Goal: Task Accomplishment & Management: Complete application form

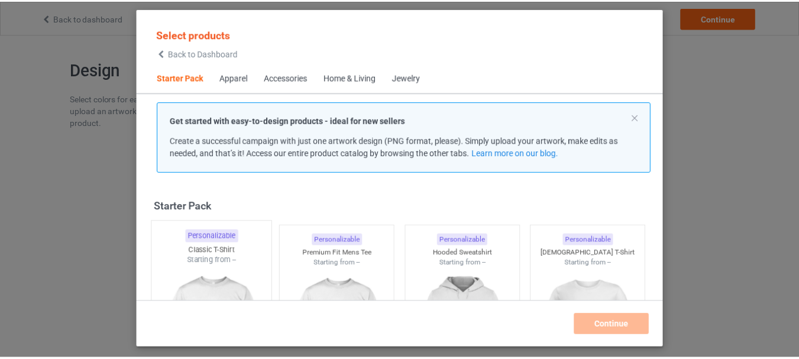
scroll to position [15, 0]
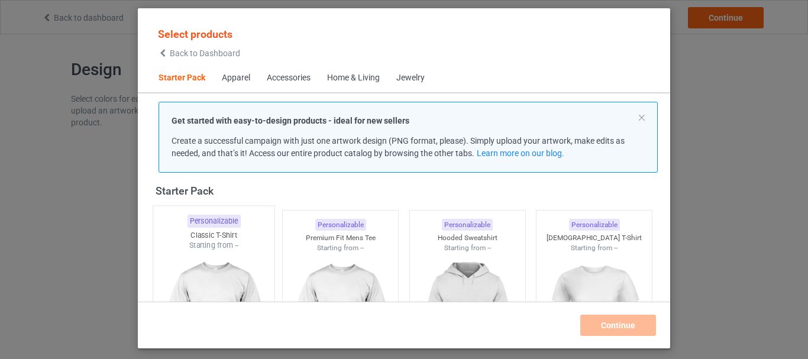
click at [212, 242] on div "Starting from --" at bounding box center [213, 245] width 121 height 10
click at [293, 253] on div at bounding box center [340, 319] width 115 height 132
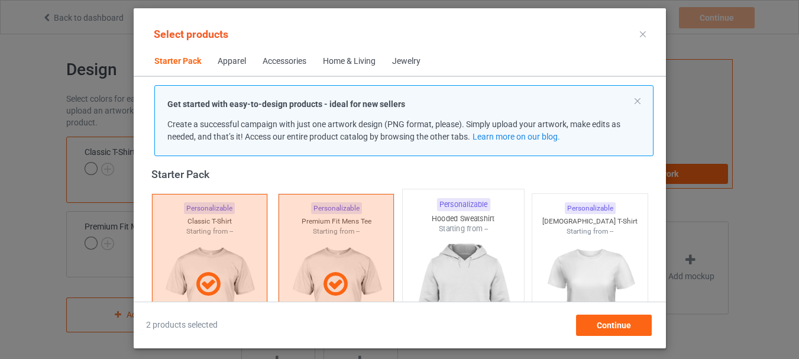
click at [455, 274] on div at bounding box center [462, 303] width 121 height 139
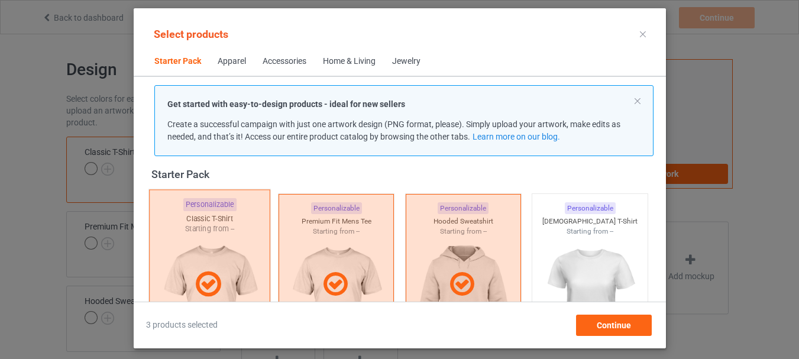
scroll to position [150, 0]
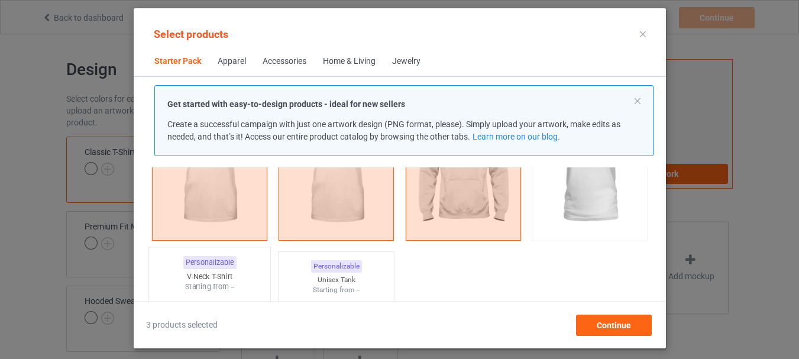
click at [212, 264] on div "Personalizable" at bounding box center [209, 262] width 53 height 13
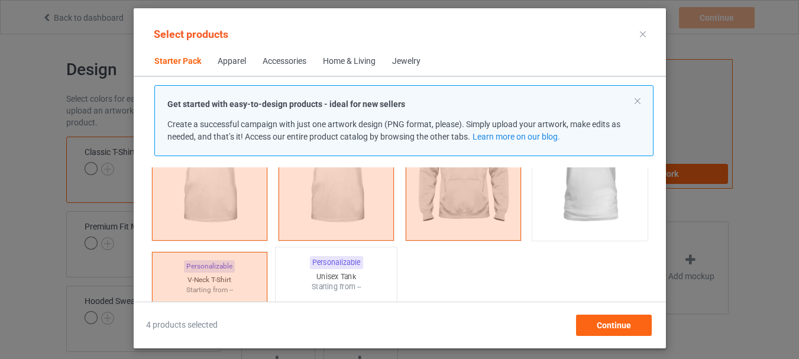
click at [280, 272] on div "Personalizable Unisex Tank Starting from --" at bounding box center [336, 342] width 122 height 191
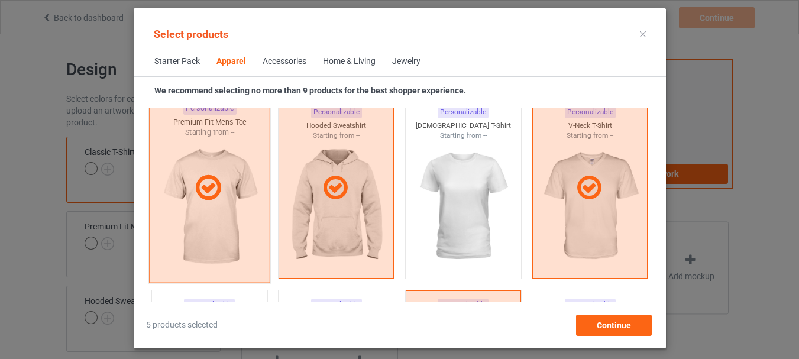
scroll to position [1037, 0]
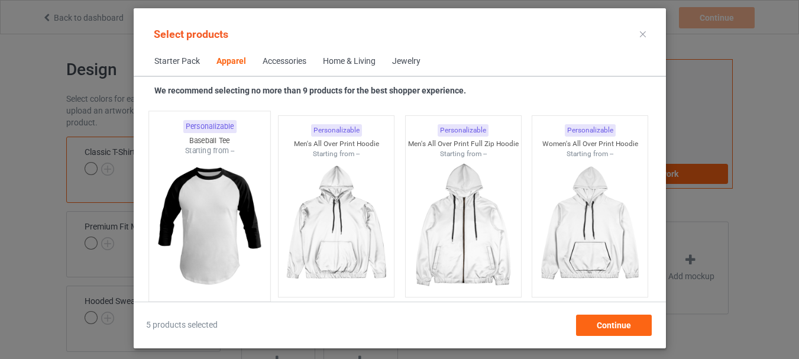
click at [215, 216] on div at bounding box center [208, 225] width 121 height 139
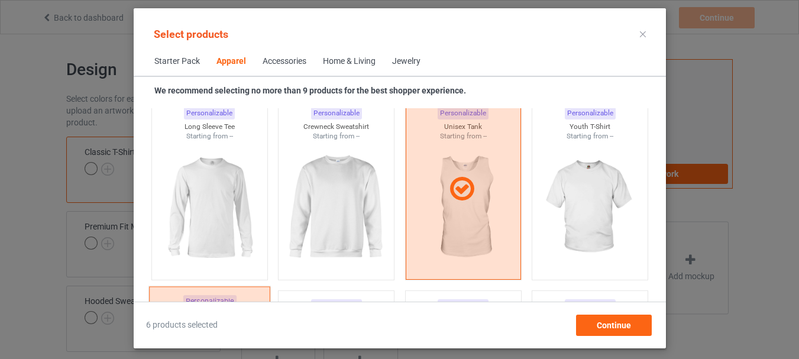
scroll to position [859, 0]
click at [227, 205] on div at bounding box center [208, 210] width 115 height 132
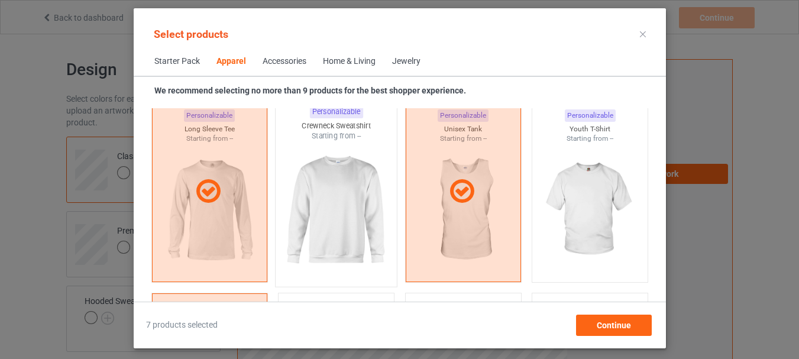
click at [326, 213] on div at bounding box center [336, 210] width 121 height 139
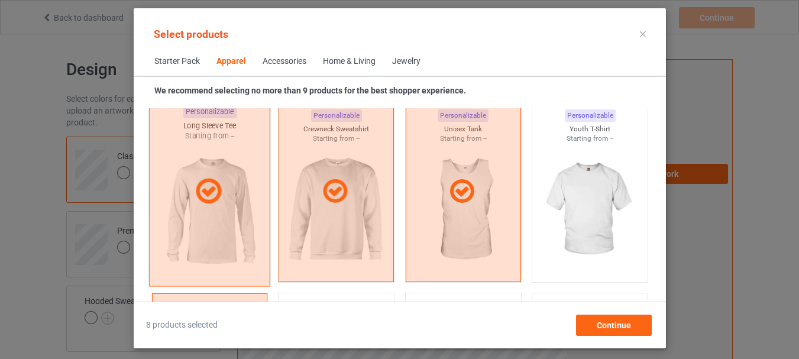
click at [574, 219] on div at bounding box center [589, 210] width 115 height 132
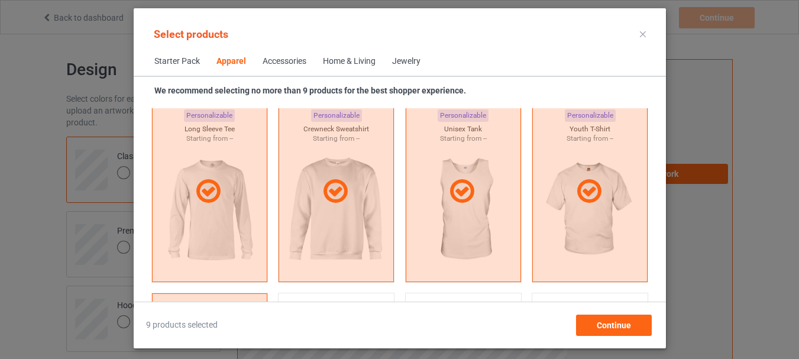
click at [335, 70] on span "Home & Living" at bounding box center [349, 61] width 69 height 28
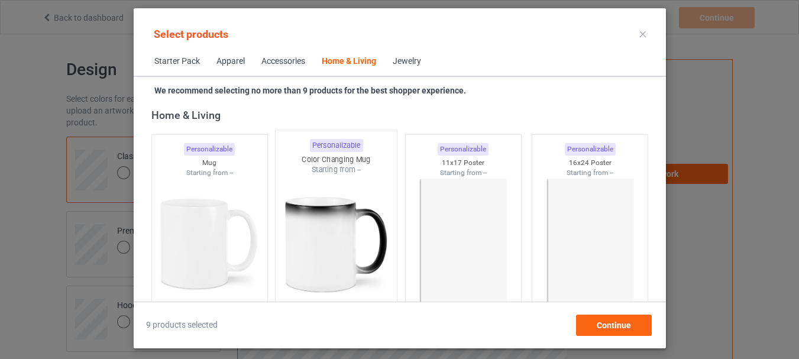
click at [224, 213] on div at bounding box center [208, 243] width 115 height 132
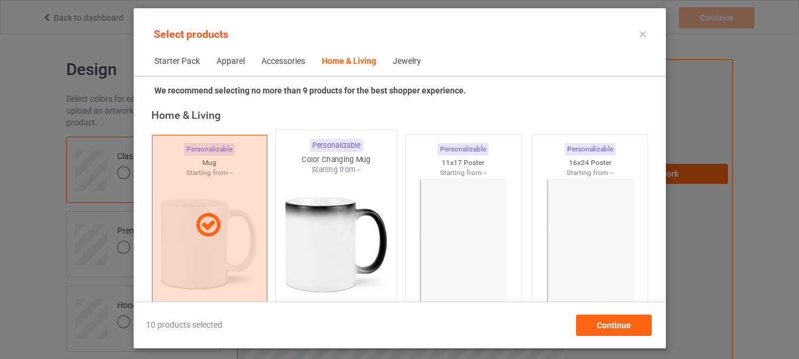
click at [305, 219] on div at bounding box center [336, 244] width 121 height 139
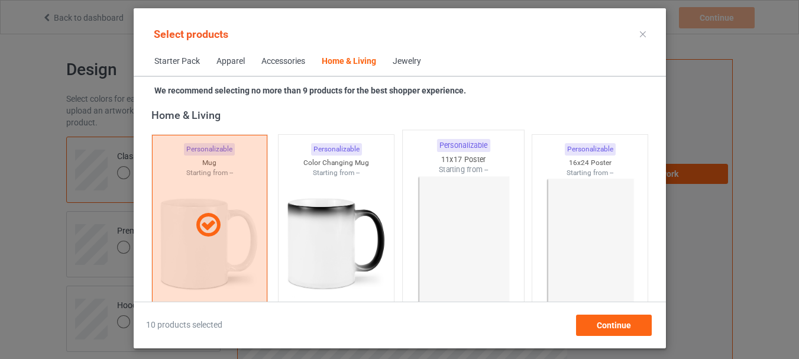
click at [482, 237] on div at bounding box center [462, 244] width 121 height 139
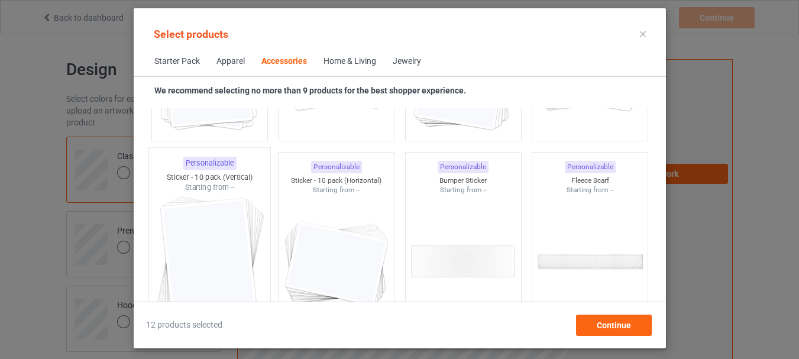
scroll to position [4564, 0]
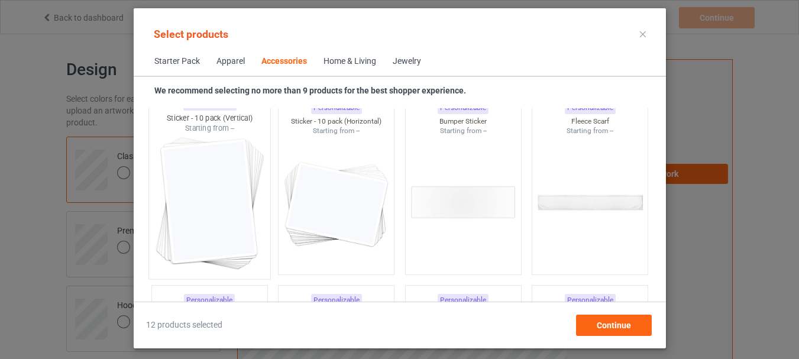
click at [213, 203] on div at bounding box center [208, 203] width 121 height 139
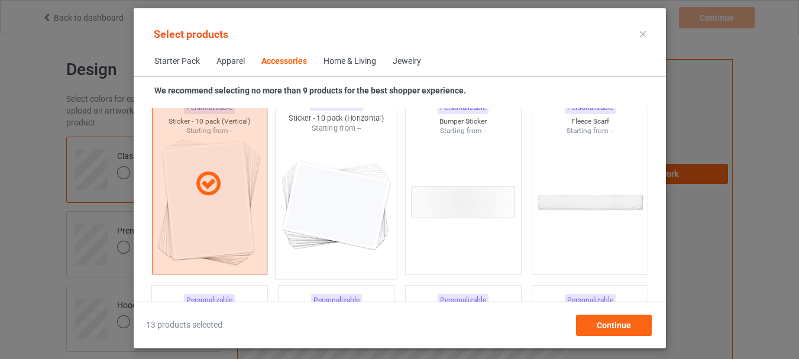
click at [349, 211] on div at bounding box center [336, 203] width 121 height 139
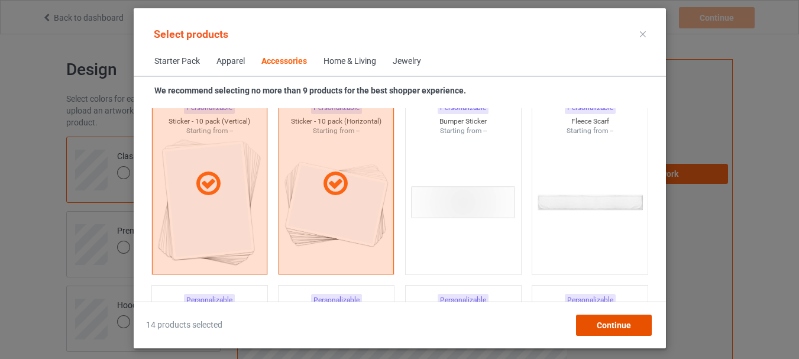
click at [592, 323] on div "Continue" at bounding box center [613, 325] width 76 height 21
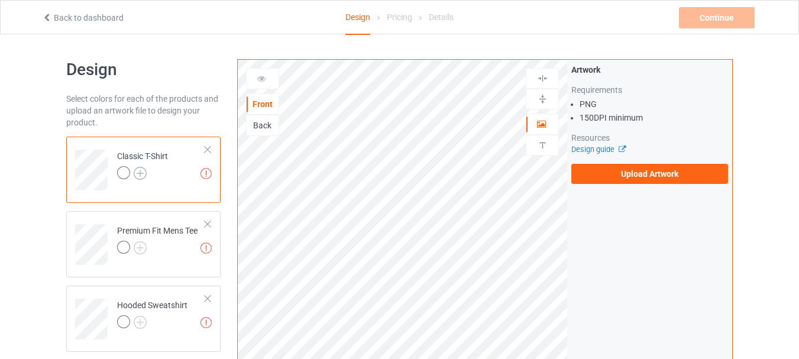
click at [135, 176] on img at bounding box center [140, 173] width 13 height 13
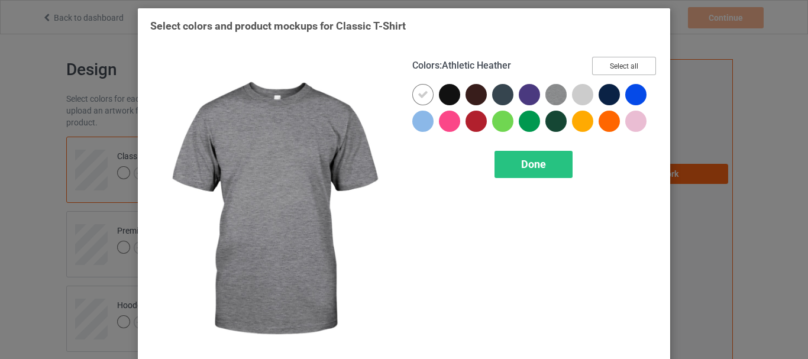
click at [630, 70] on button "Select all" at bounding box center [624, 66] width 64 height 18
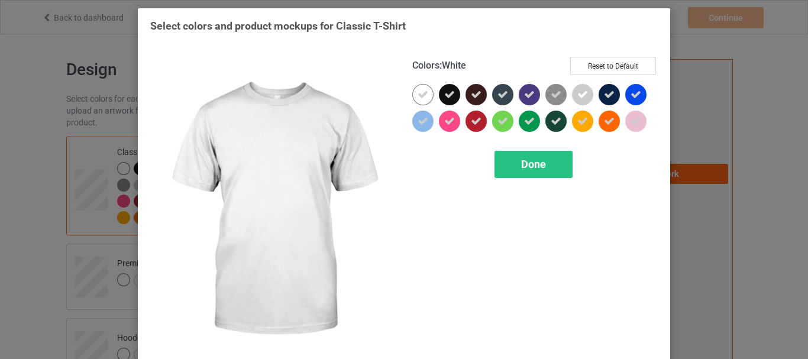
click at [417, 95] on icon at bounding box center [422, 94] width 11 height 11
click at [416, 95] on div at bounding box center [422, 94] width 21 height 21
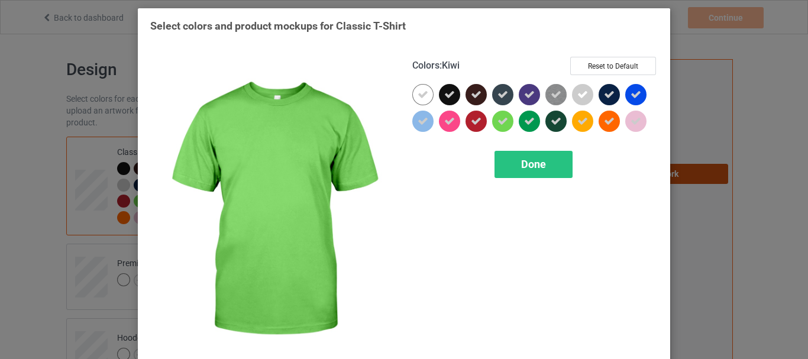
click at [527, 170] on span "Done" at bounding box center [533, 164] width 25 height 12
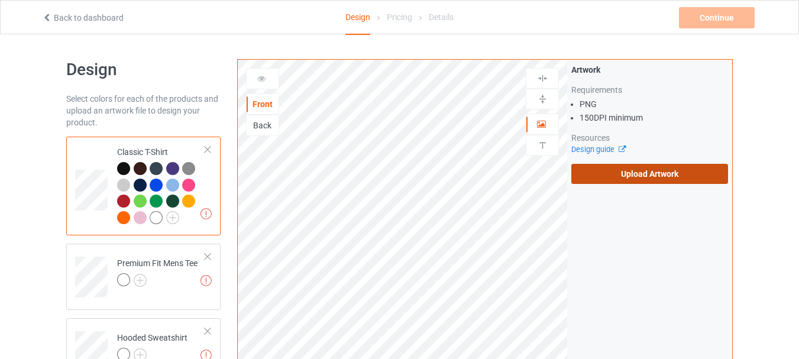
click at [659, 178] on label "Upload Artwork" at bounding box center [649, 174] width 157 height 20
click at [0, 0] on input "Upload Artwork" at bounding box center [0, 0] width 0 height 0
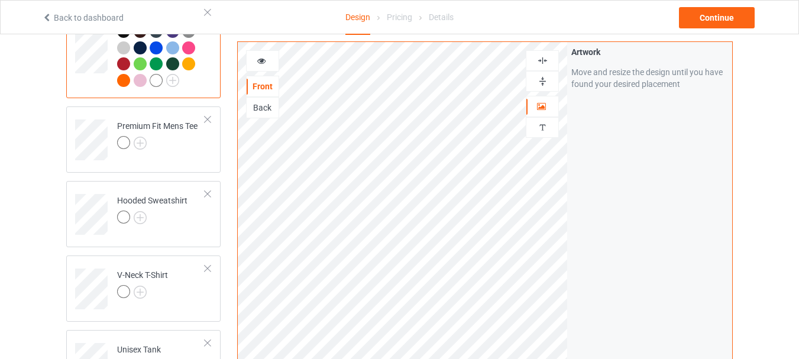
scroll to position [177, 0]
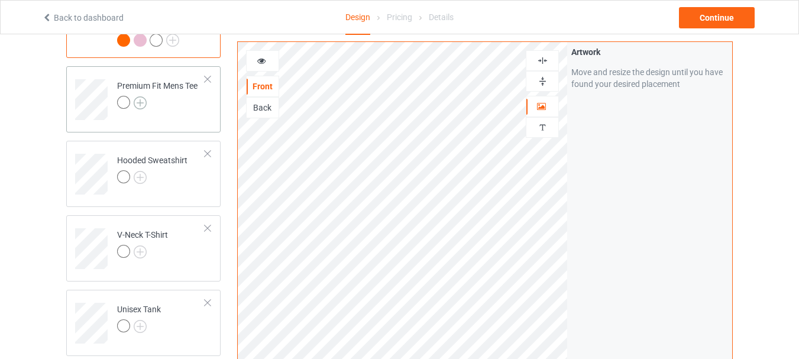
click at [141, 106] on img at bounding box center [140, 102] width 13 height 13
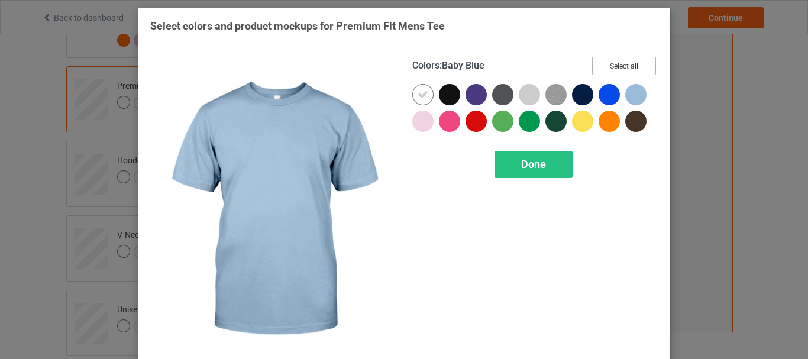
click at [627, 60] on button "Select all" at bounding box center [624, 66] width 64 height 18
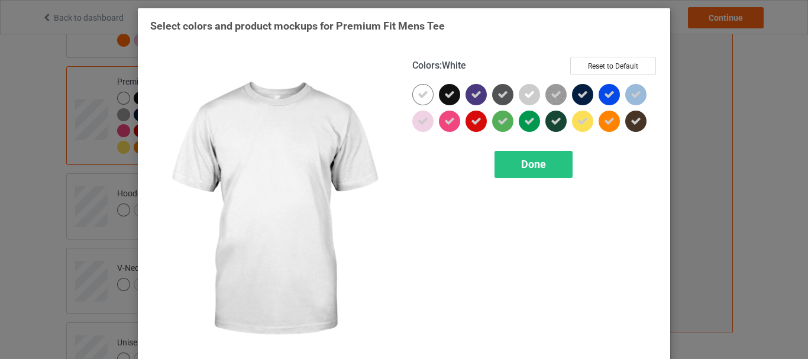
click at [418, 96] on icon at bounding box center [422, 94] width 11 height 11
click at [418, 96] on div at bounding box center [422, 94] width 21 height 21
click at [526, 161] on span "Done" at bounding box center [533, 164] width 25 height 12
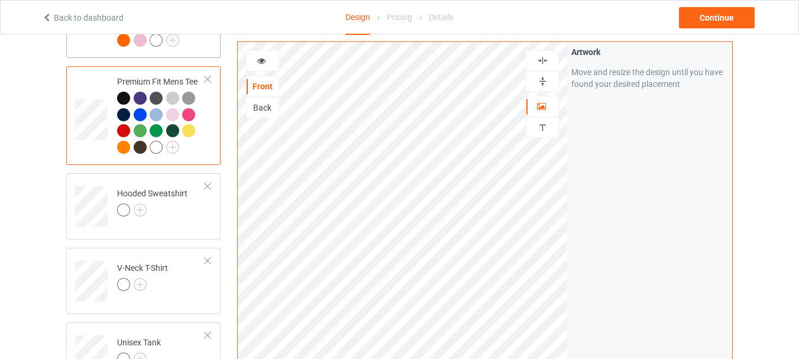
click at [197, 50] on div at bounding box center [161, 17] width 88 height 65
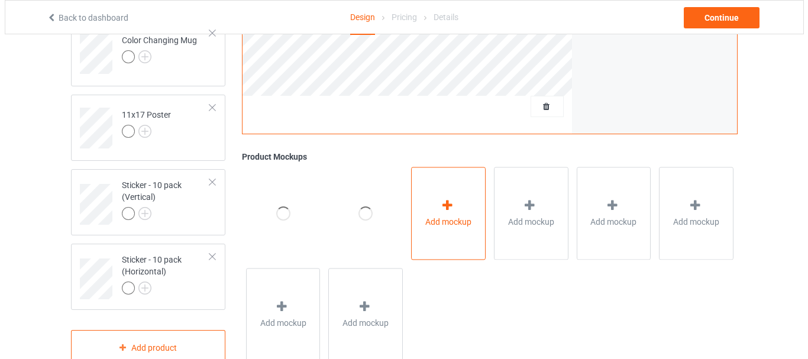
scroll to position [959, 0]
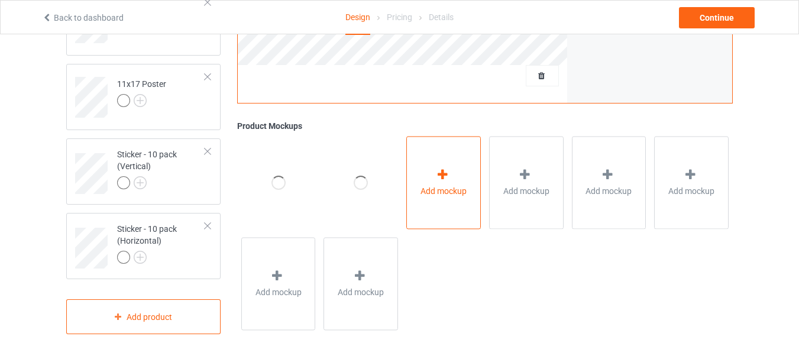
click at [433, 192] on span "Add mockup" at bounding box center [443, 191] width 46 height 12
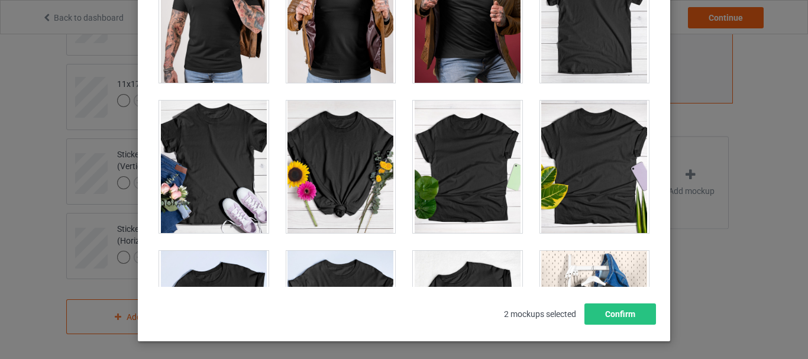
scroll to position [16570, 0]
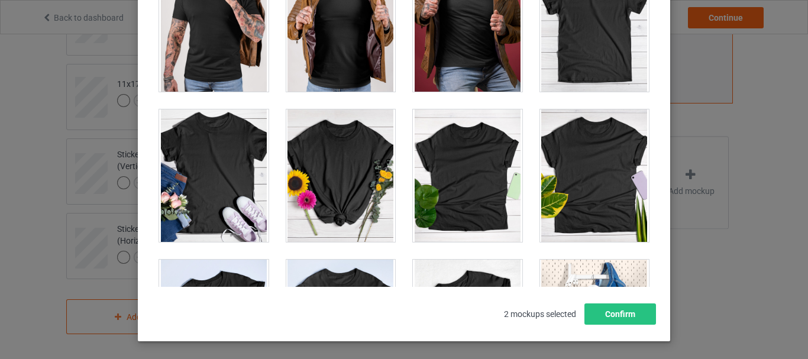
click at [591, 50] on div at bounding box center [594, 25] width 109 height 132
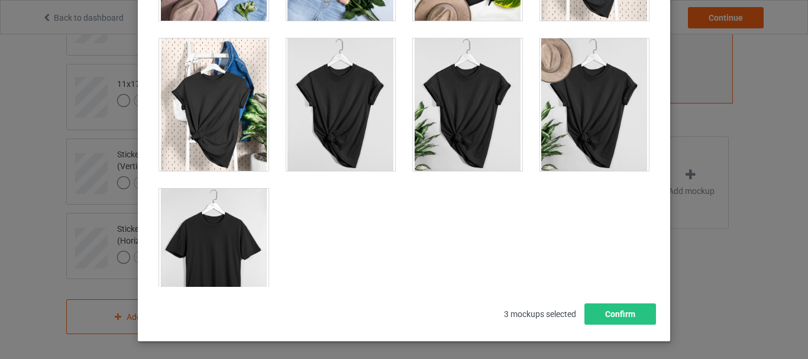
scroll to position [16984, 0]
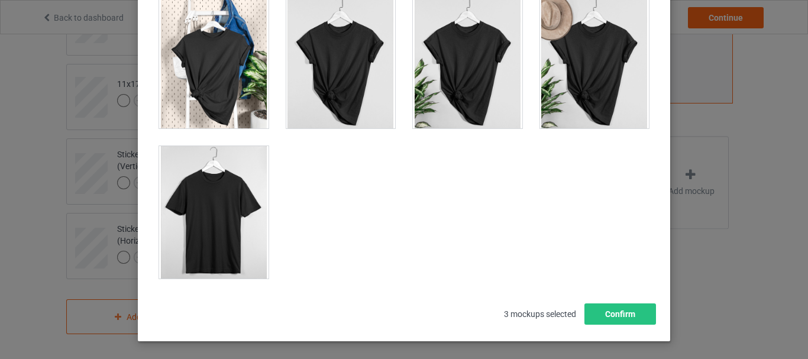
click at [230, 224] on div at bounding box center [213, 212] width 109 height 132
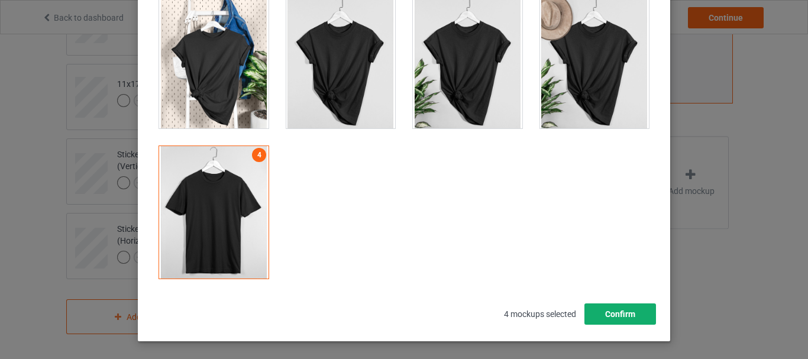
click at [611, 320] on button "Confirm" at bounding box center [620, 313] width 72 height 21
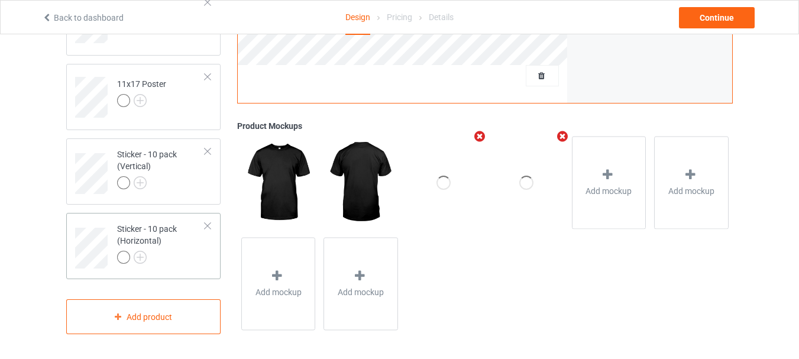
click at [169, 252] on div at bounding box center [161, 259] width 88 height 17
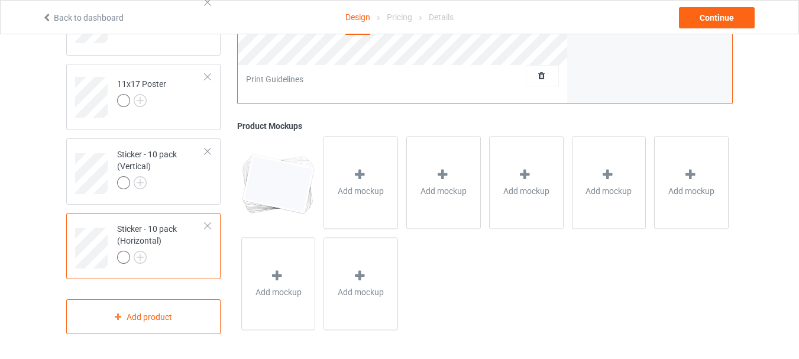
click at [343, 177] on div "Add mockup" at bounding box center [360, 182] width 75 height 93
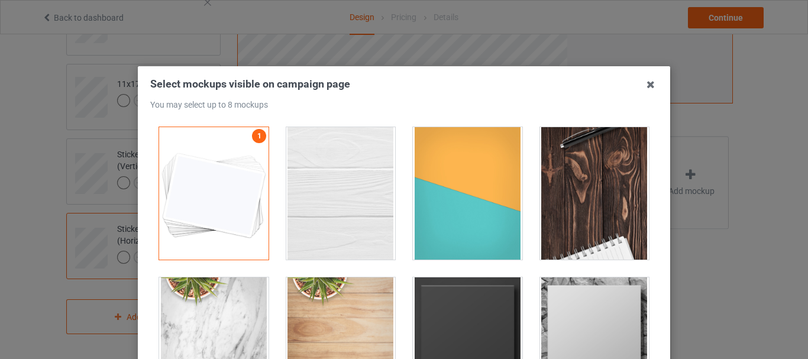
click at [343, 177] on div at bounding box center [340, 193] width 109 height 132
drag, startPoint x: 480, startPoint y: 203, endPoint x: 569, endPoint y: 202, distance: 89.3
click at [480, 203] on div at bounding box center [467, 193] width 109 height 132
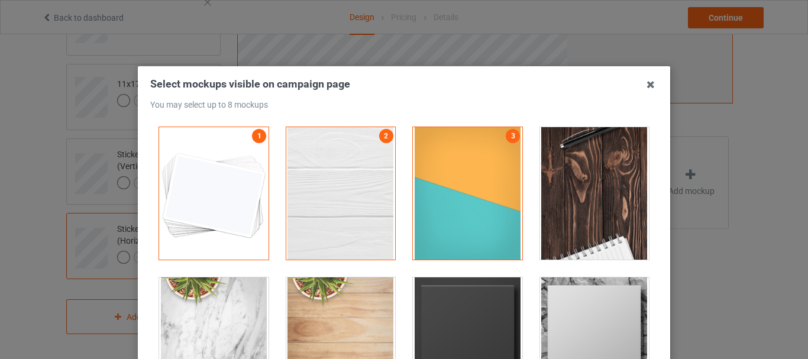
click at [569, 202] on div at bounding box center [594, 193] width 109 height 132
click at [494, 302] on div at bounding box center [467, 343] width 109 height 132
click at [587, 307] on div at bounding box center [594, 343] width 109 height 132
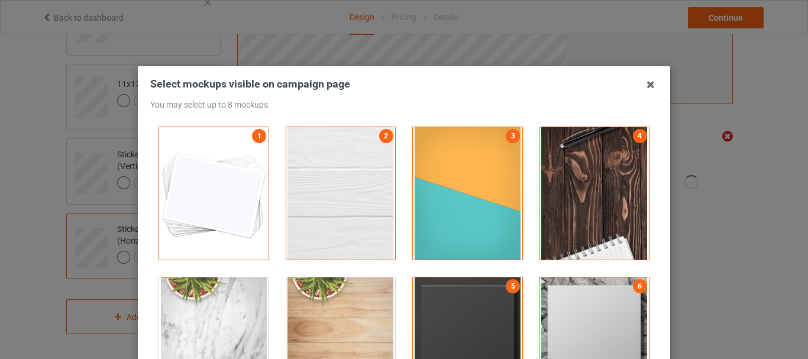
scroll to position [167, 0]
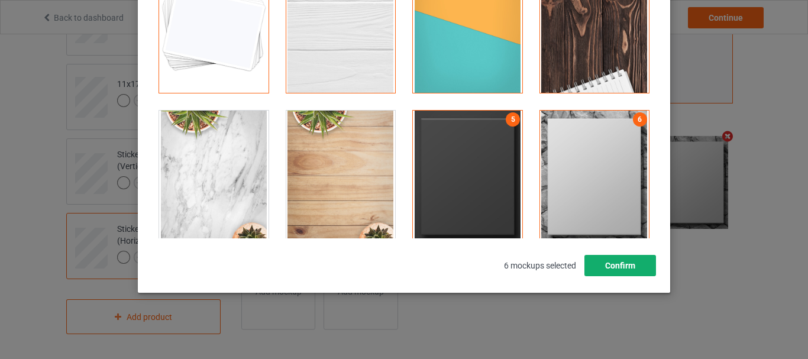
click at [627, 265] on button "Confirm" at bounding box center [620, 265] width 72 height 21
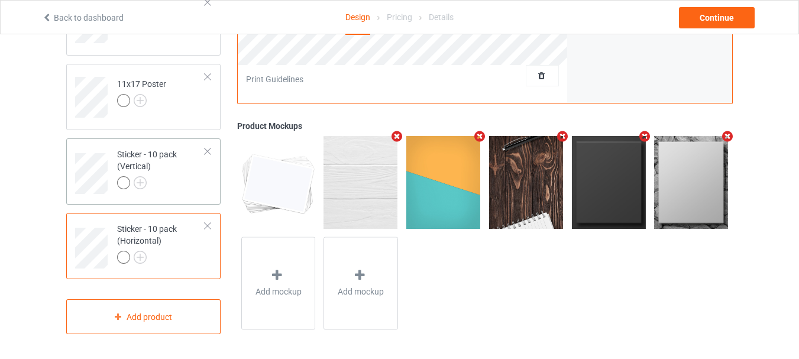
click at [170, 184] on div at bounding box center [161, 184] width 88 height 17
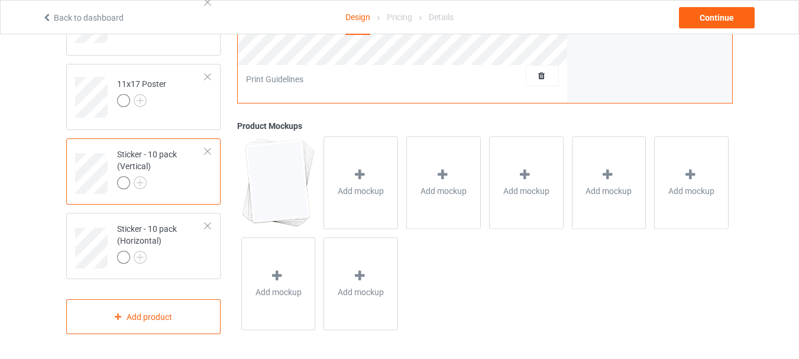
click at [329, 186] on div "Add mockup" at bounding box center [360, 182] width 75 height 93
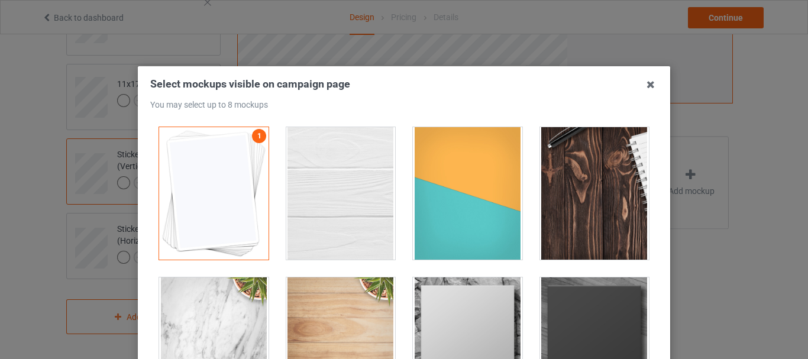
drag, startPoint x: 170, startPoint y: 184, endPoint x: 329, endPoint y: 186, distance: 159.7
click at [329, 186] on div at bounding box center [340, 193] width 109 height 132
click at [494, 197] on div at bounding box center [467, 193] width 109 height 132
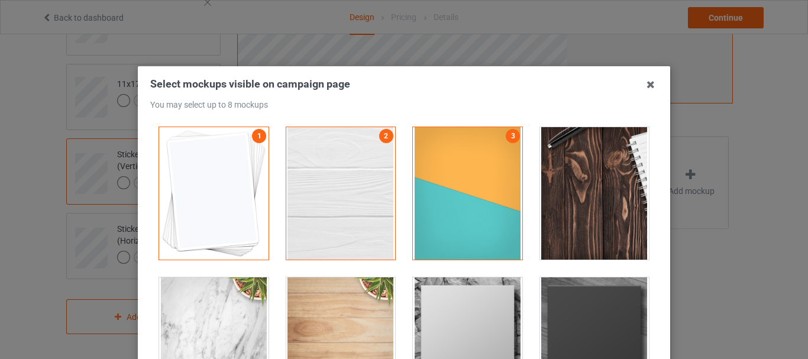
click at [591, 203] on div at bounding box center [594, 193] width 109 height 132
click at [471, 299] on div at bounding box center [467, 343] width 109 height 132
click at [611, 316] on div at bounding box center [594, 343] width 109 height 132
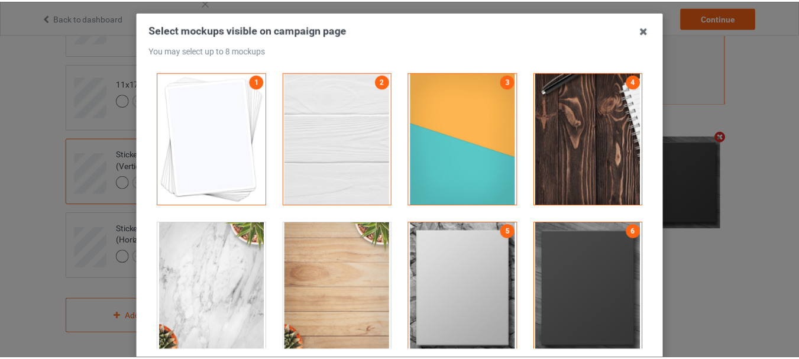
scroll to position [108, 0]
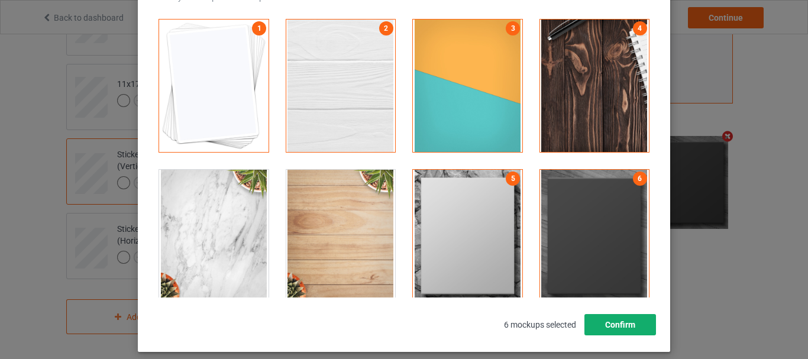
click at [640, 322] on button "Confirm" at bounding box center [620, 324] width 72 height 21
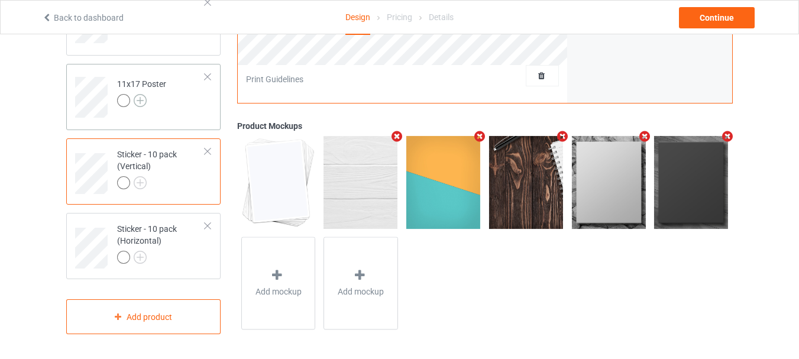
click at [136, 98] on img at bounding box center [140, 100] width 13 height 13
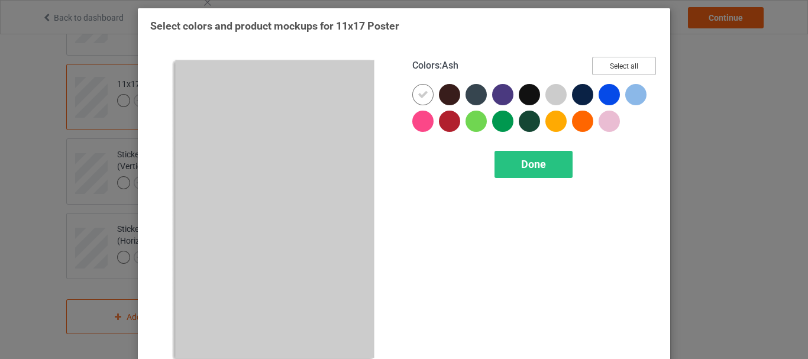
click at [614, 59] on button "Select all" at bounding box center [624, 66] width 64 height 18
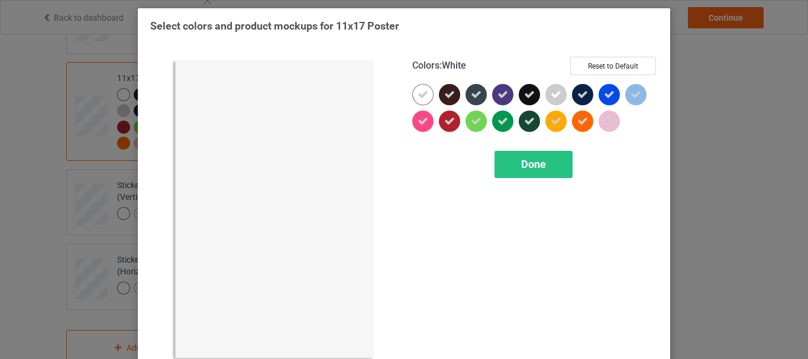
click at [422, 95] on icon at bounding box center [422, 94] width 11 height 11
click at [422, 95] on div at bounding box center [422, 94] width 21 height 21
click at [539, 161] on span "Done" at bounding box center [533, 164] width 25 height 12
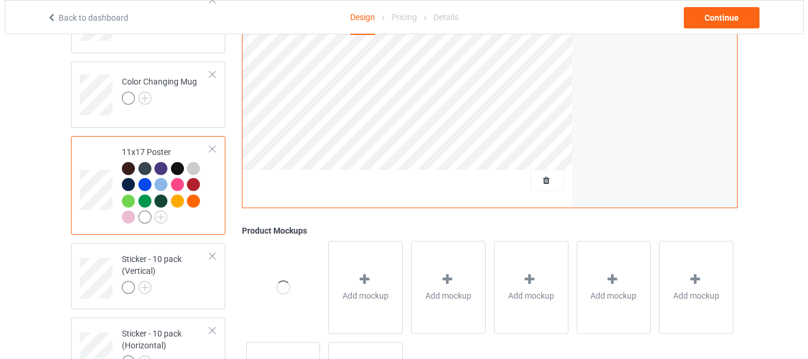
scroll to position [959, 0]
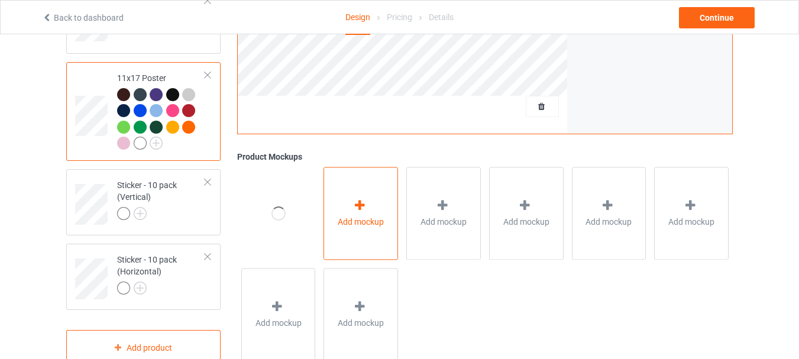
click at [347, 181] on div "Add mockup" at bounding box center [360, 213] width 75 height 93
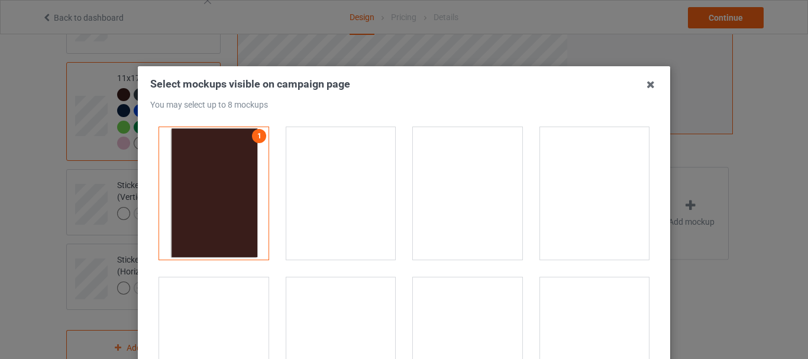
click at [347, 181] on div at bounding box center [340, 193] width 109 height 132
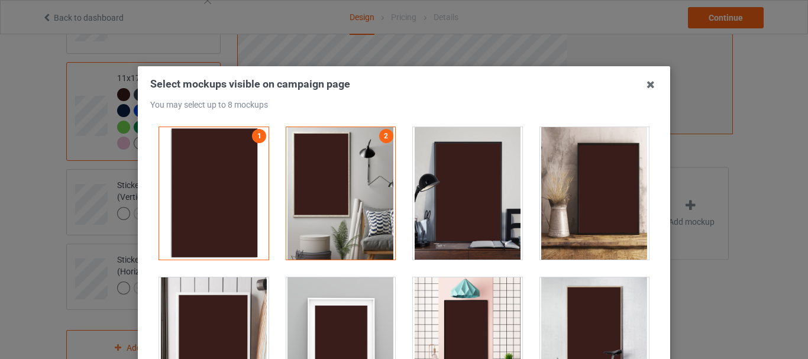
click at [485, 190] on div at bounding box center [467, 193] width 109 height 132
click at [373, 303] on div at bounding box center [340, 343] width 109 height 132
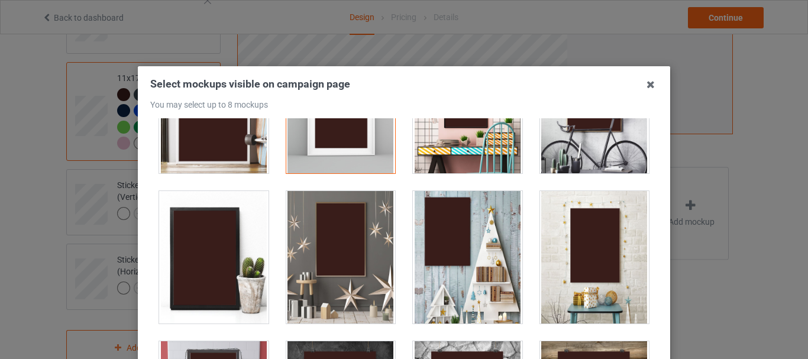
click at [342, 247] on div at bounding box center [340, 257] width 109 height 132
click at [413, 247] on div at bounding box center [467, 257] width 109 height 132
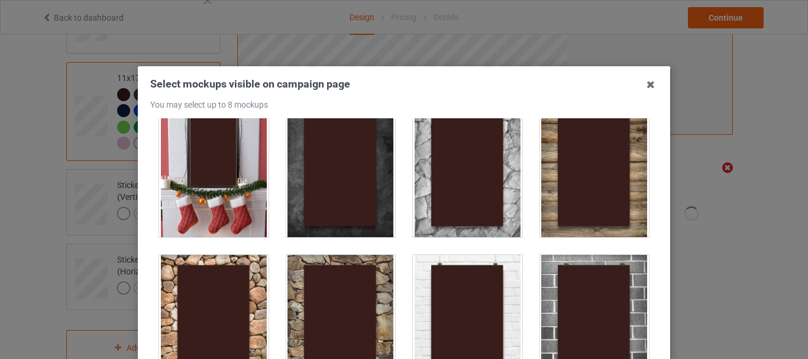
scroll to position [532, 0]
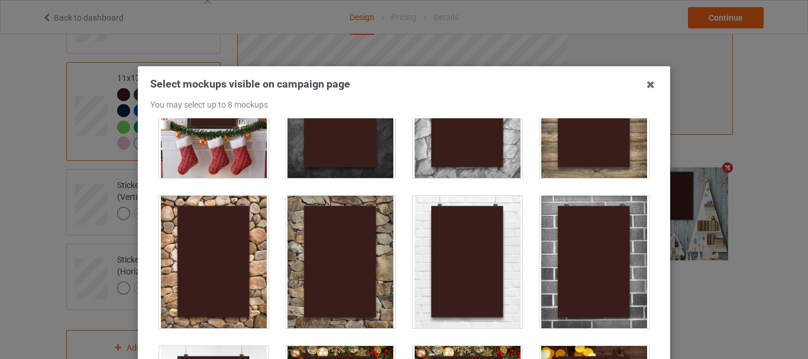
click at [580, 268] on div at bounding box center [594, 262] width 109 height 132
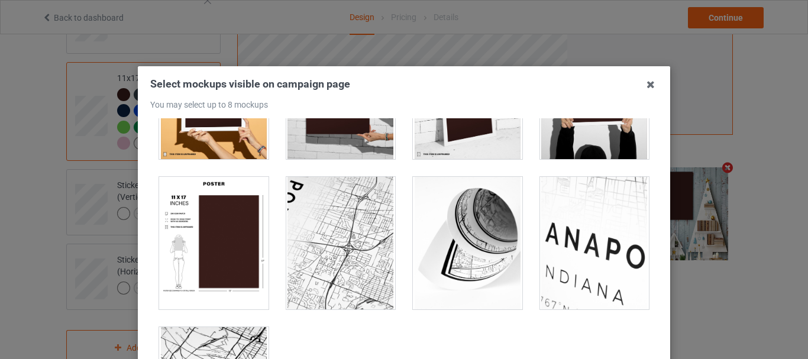
scroll to position [1242, 0]
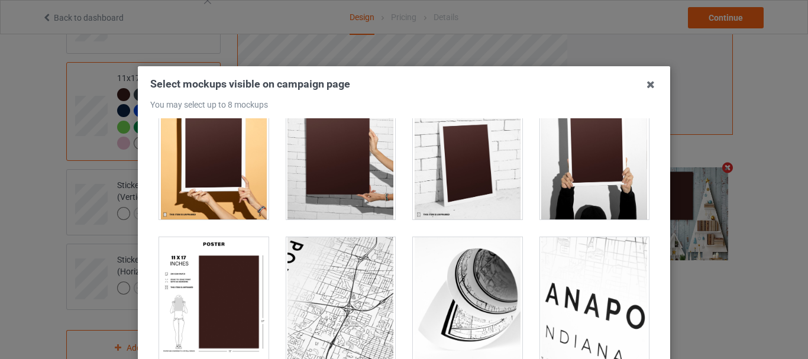
click at [342, 196] on div at bounding box center [340, 153] width 109 height 132
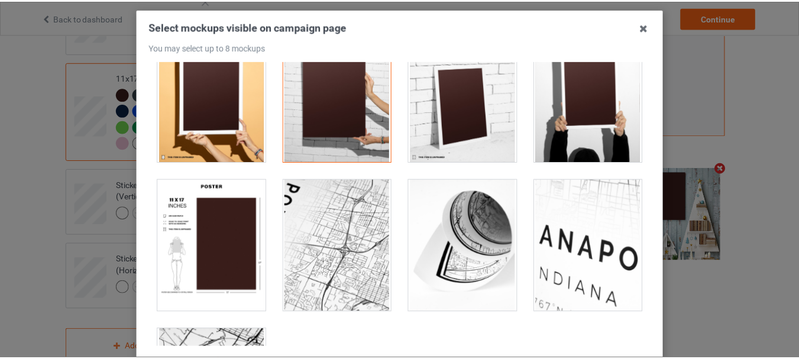
scroll to position [118, 0]
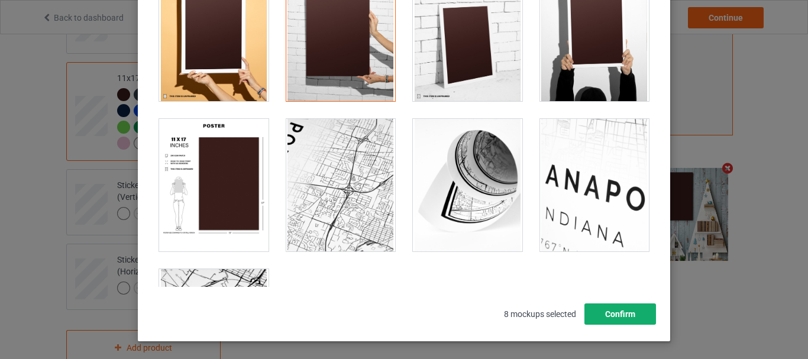
click at [629, 312] on button "Confirm" at bounding box center [620, 313] width 72 height 21
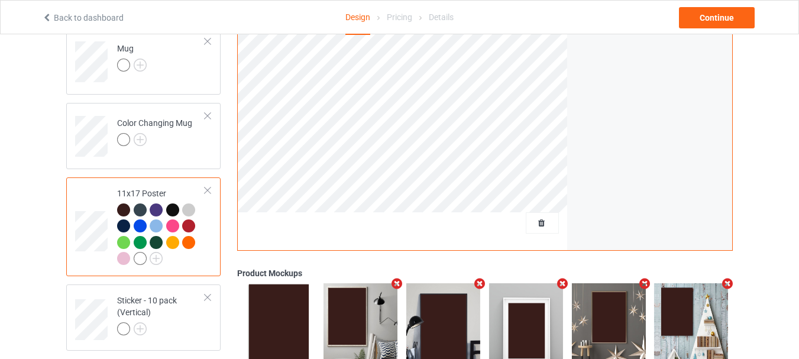
scroll to position [841, 0]
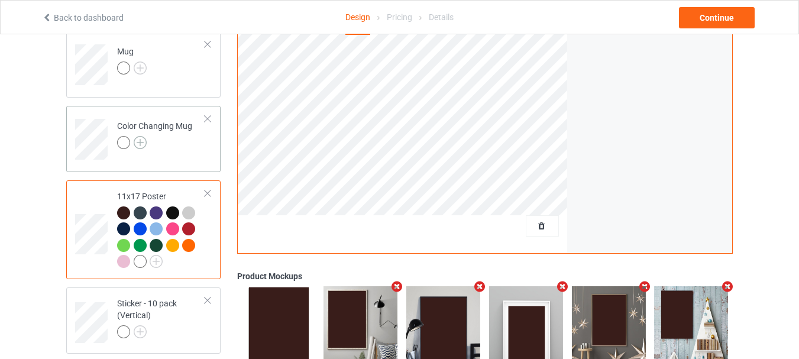
click at [139, 144] on img at bounding box center [140, 142] width 13 height 13
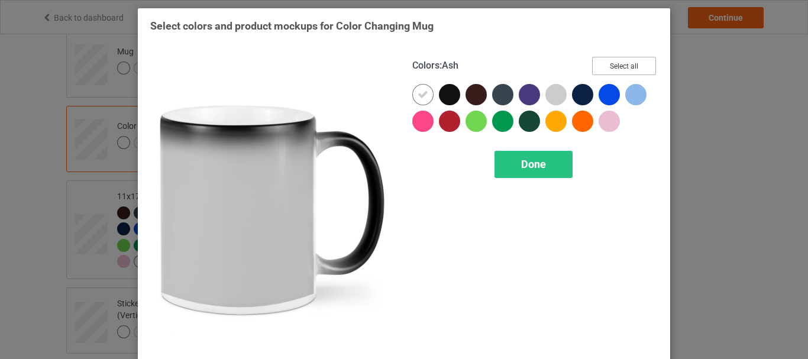
click at [604, 64] on button "Select all" at bounding box center [624, 66] width 64 height 18
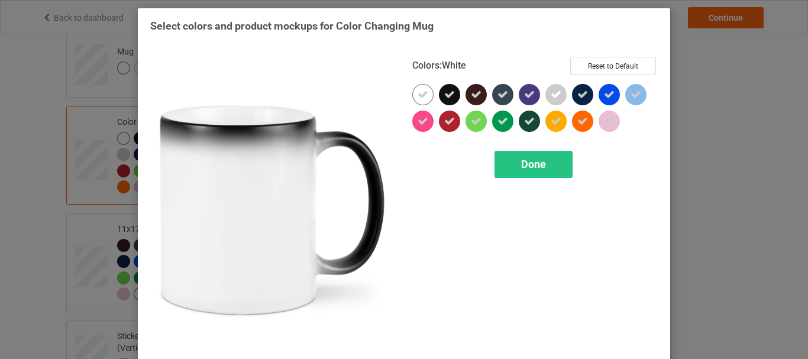
click at [420, 91] on icon at bounding box center [422, 94] width 11 height 11
click at [420, 91] on div at bounding box center [422, 94] width 21 height 21
click at [533, 161] on span "Done" at bounding box center [533, 164] width 25 height 12
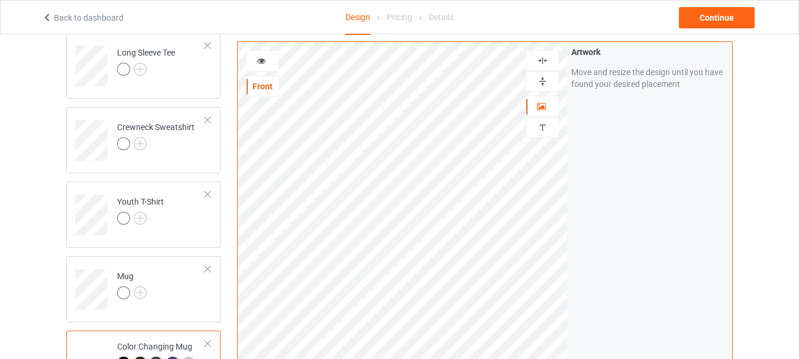
scroll to position [545, 0]
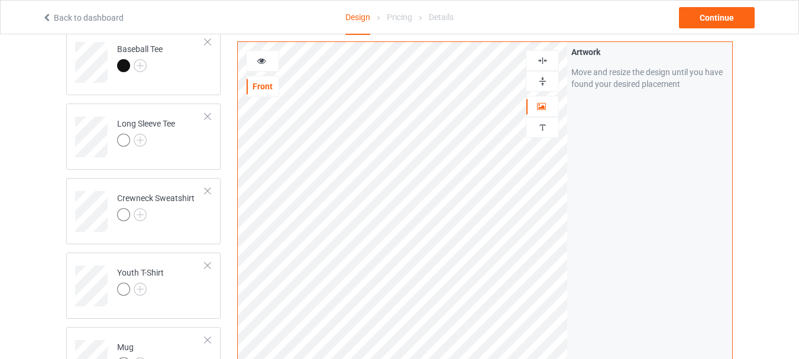
click at [546, 75] on div at bounding box center [542, 81] width 33 height 21
click at [539, 74] on div at bounding box center [542, 81] width 33 height 21
click at [270, 68] on div at bounding box center [262, 60] width 33 height 21
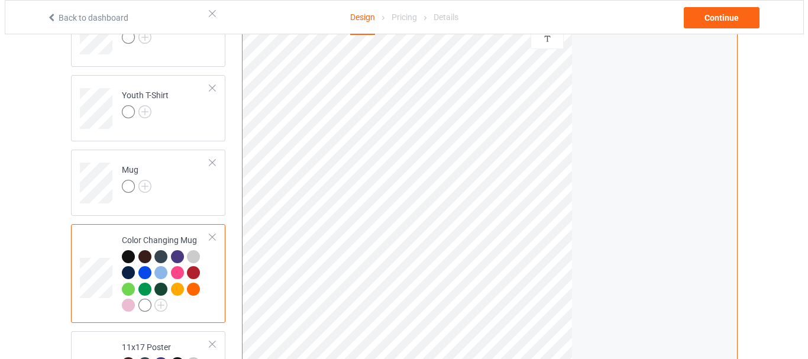
scroll to position [959, 0]
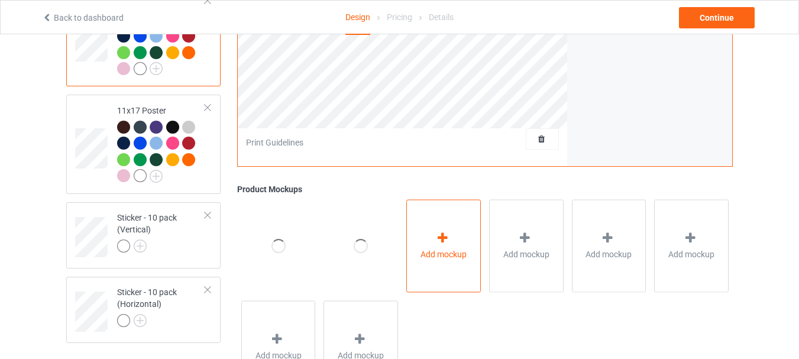
click at [427, 254] on span "Add mockup" at bounding box center [443, 254] width 46 height 12
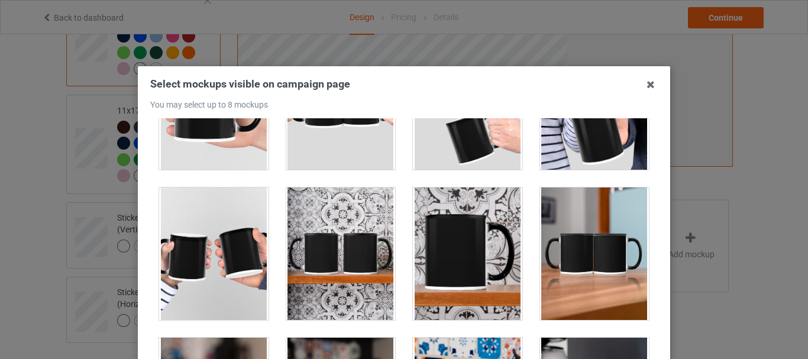
scroll to position [59, 0]
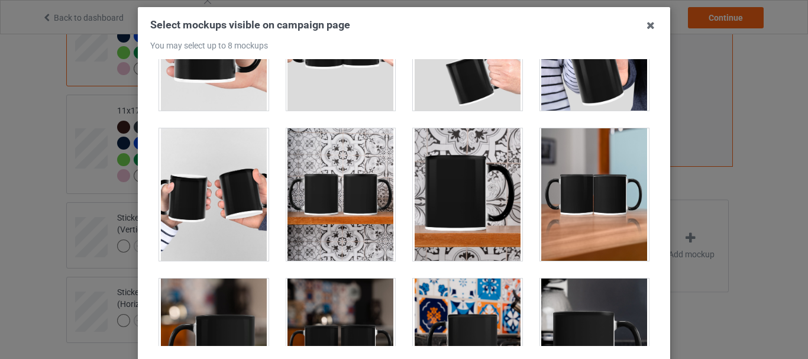
click at [355, 180] on div at bounding box center [340, 194] width 109 height 132
click at [426, 197] on div at bounding box center [467, 194] width 109 height 132
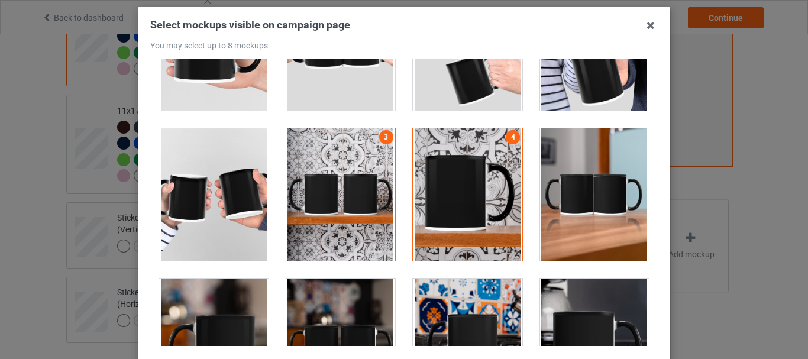
click at [430, 294] on div at bounding box center [467, 344] width 109 height 132
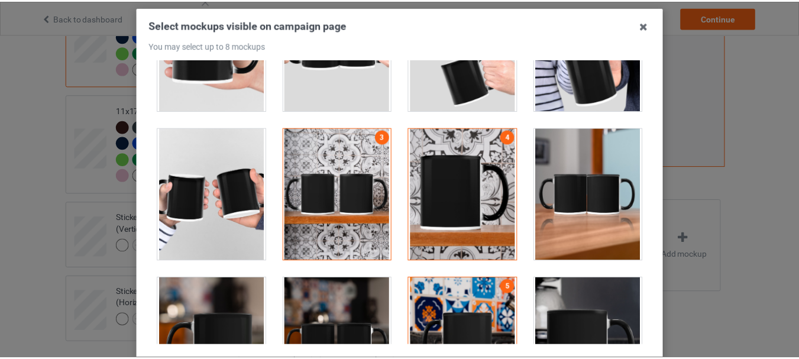
scroll to position [167, 0]
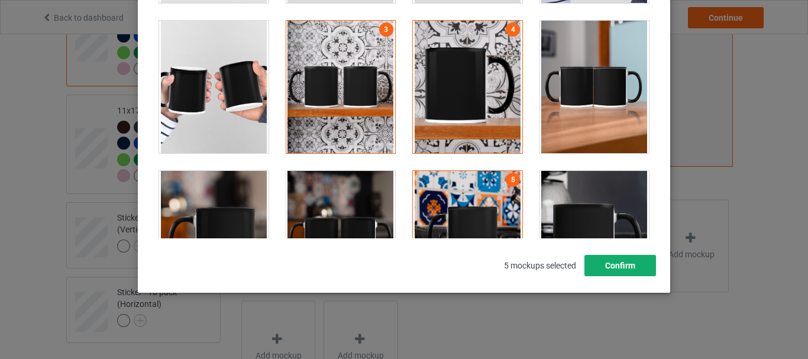
click at [597, 266] on button "Confirm" at bounding box center [620, 265] width 72 height 21
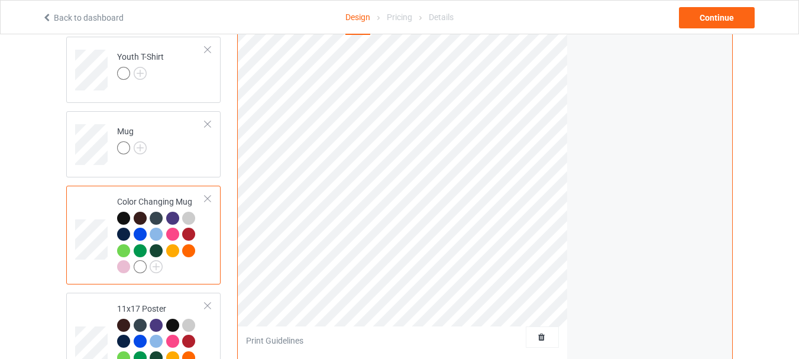
scroll to position [723, 0]
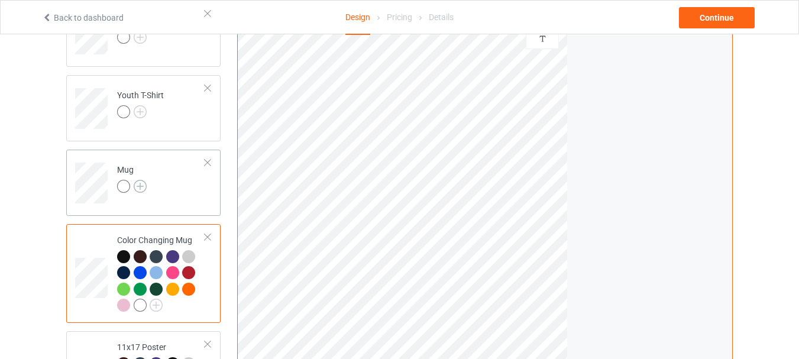
click at [138, 183] on img at bounding box center [140, 186] width 13 height 13
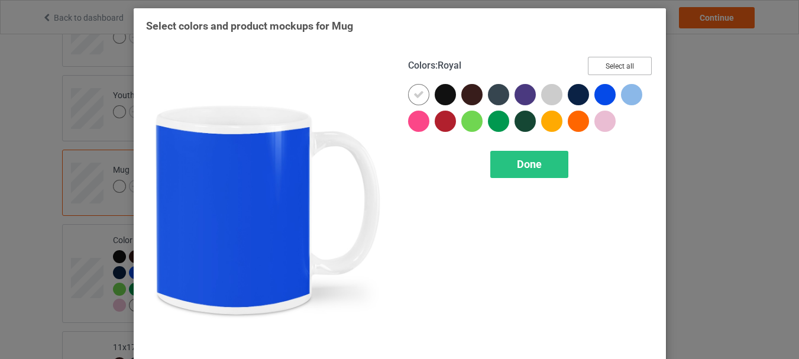
click at [631, 62] on button "Select all" at bounding box center [620, 66] width 64 height 18
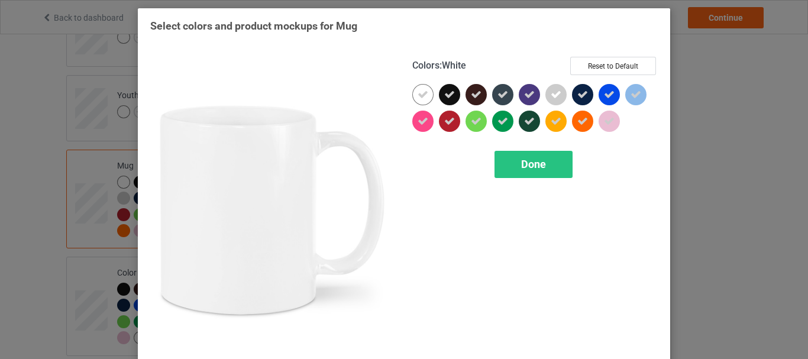
click at [420, 98] on icon at bounding box center [422, 94] width 11 height 11
click at [420, 98] on div at bounding box center [422, 94] width 21 height 21
click at [527, 161] on span "Done" at bounding box center [533, 164] width 25 height 12
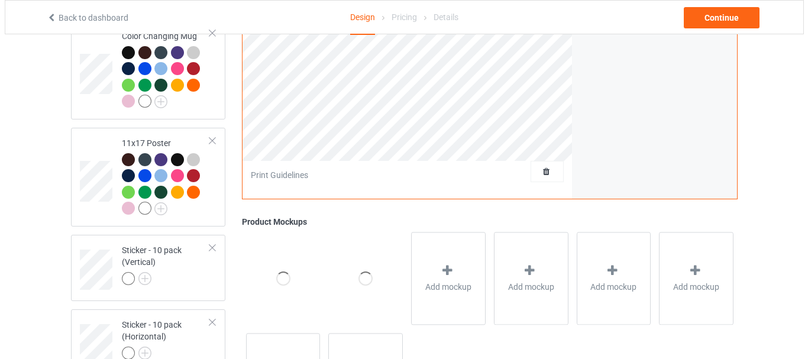
scroll to position [1059, 0]
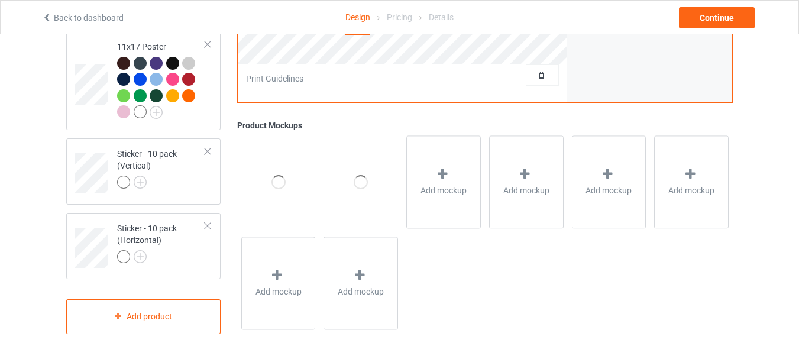
click at [432, 232] on div "Add mockup" at bounding box center [443, 181] width 83 height 101
click at [437, 199] on div "Add mockup" at bounding box center [443, 181] width 75 height 93
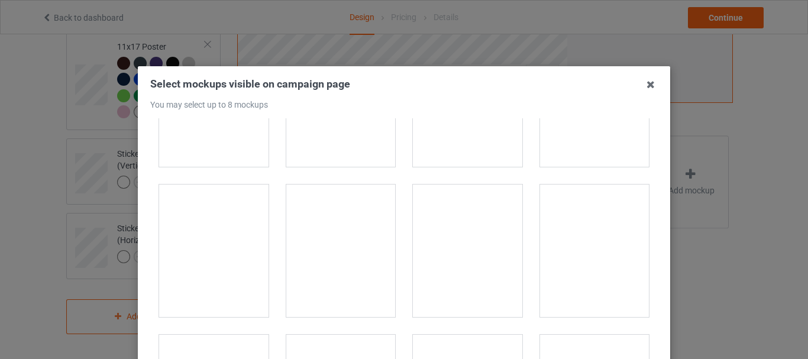
scroll to position [2365, 0]
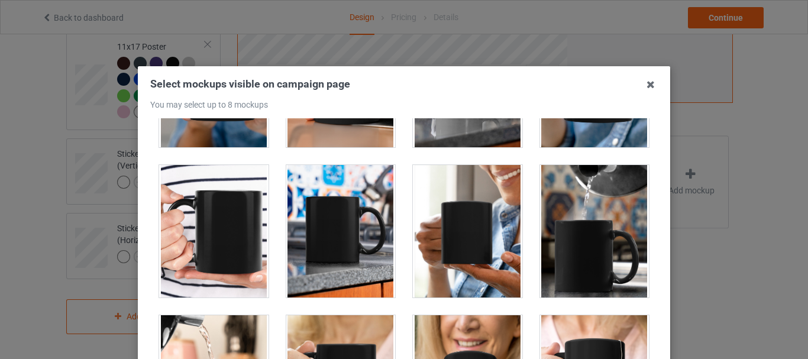
click at [320, 234] on div at bounding box center [340, 231] width 109 height 132
click at [446, 145] on div at bounding box center [467, 81] width 109 height 132
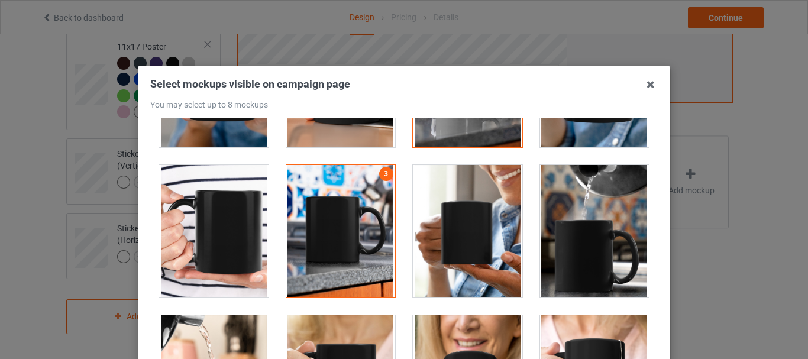
click at [615, 208] on div at bounding box center [594, 231] width 109 height 132
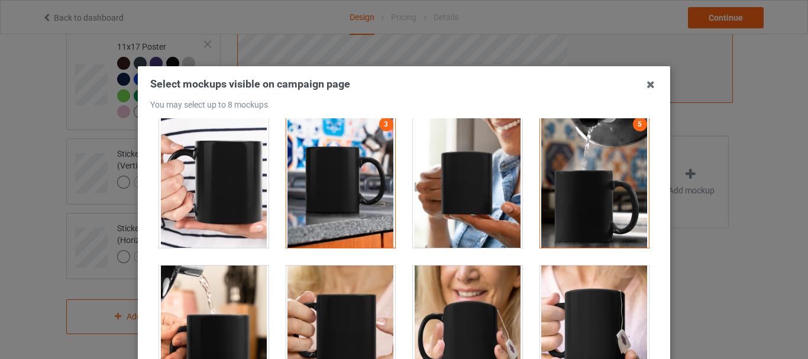
scroll to position [2483, 0]
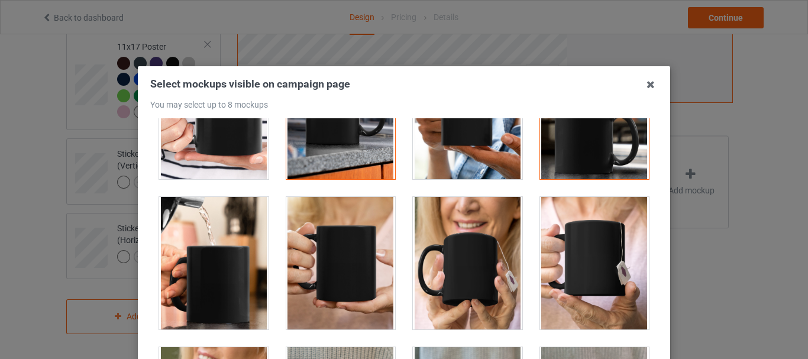
click at [337, 242] on div at bounding box center [340, 263] width 109 height 132
click at [580, 256] on div at bounding box center [594, 263] width 109 height 132
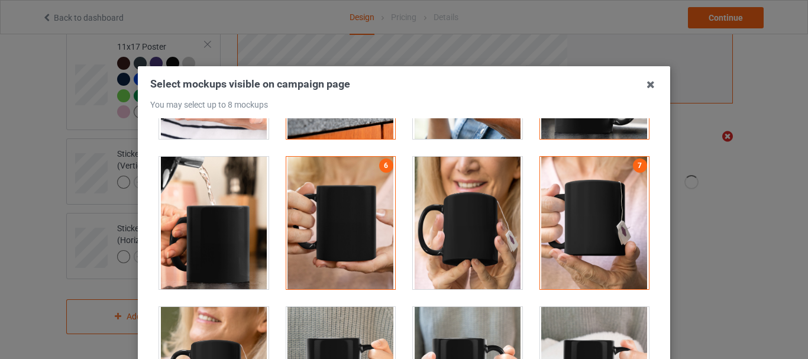
scroll to position [2542, 0]
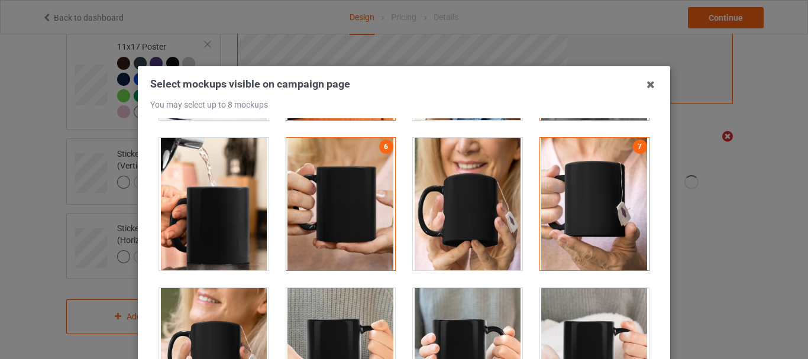
click at [363, 305] on div at bounding box center [340, 354] width 109 height 132
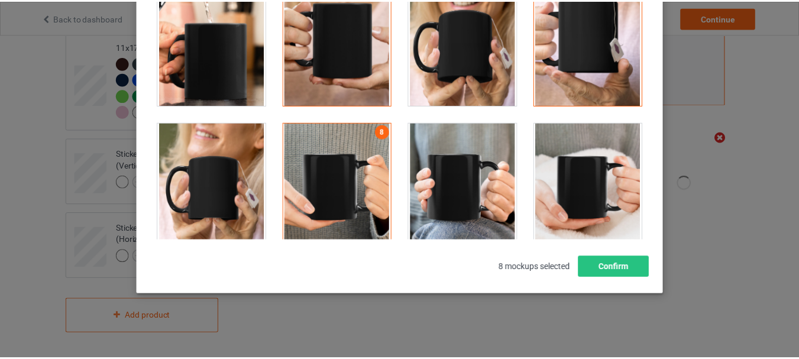
scroll to position [167, 0]
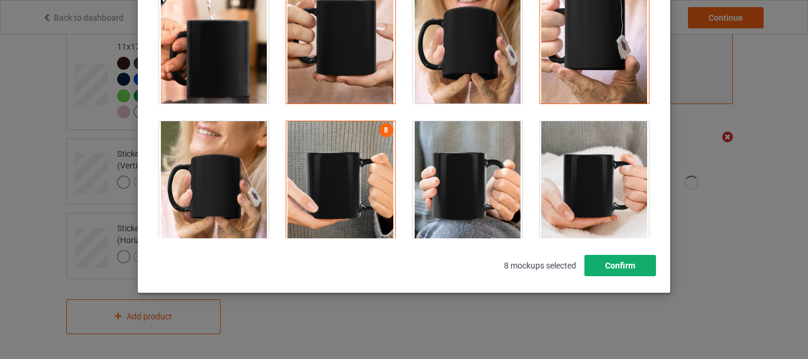
click at [629, 264] on button "Confirm" at bounding box center [620, 265] width 72 height 21
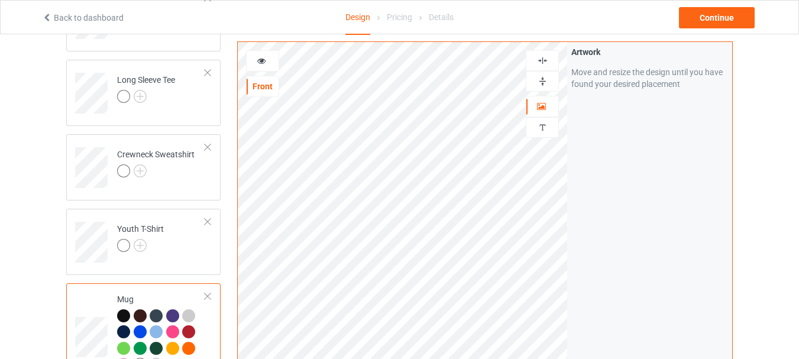
scroll to position [586, 0]
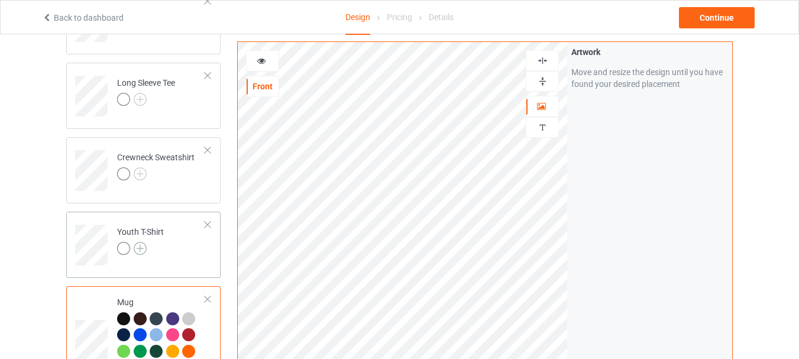
click at [137, 249] on img at bounding box center [140, 248] width 13 height 13
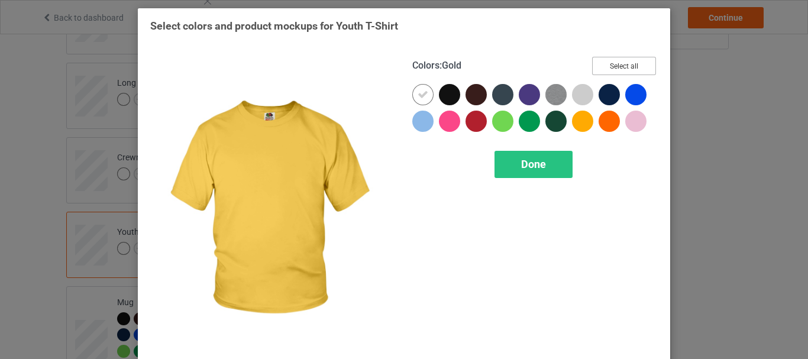
click at [627, 60] on button "Select all" at bounding box center [624, 66] width 64 height 18
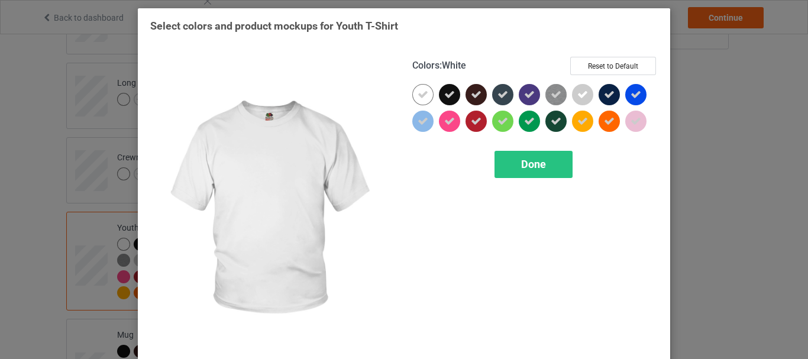
click at [425, 98] on div at bounding box center [422, 94] width 21 height 21
click at [532, 157] on div "Done" at bounding box center [533, 164] width 78 height 27
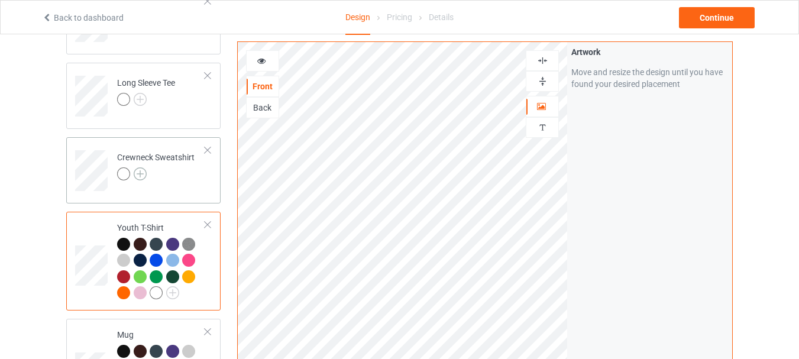
click at [141, 170] on img at bounding box center [140, 173] width 13 height 13
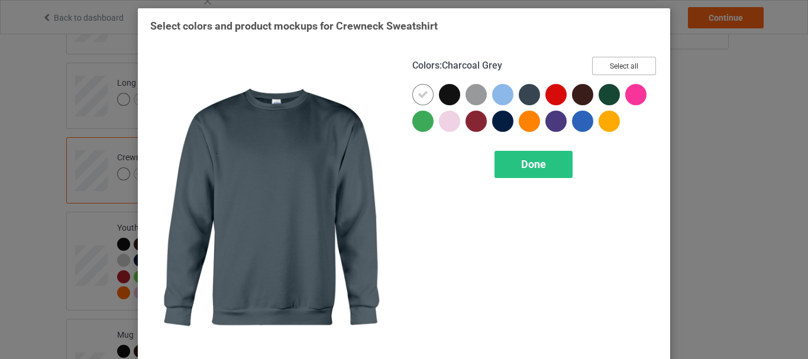
click at [613, 61] on button "Select all" at bounding box center [624, 66] width 64 height 18
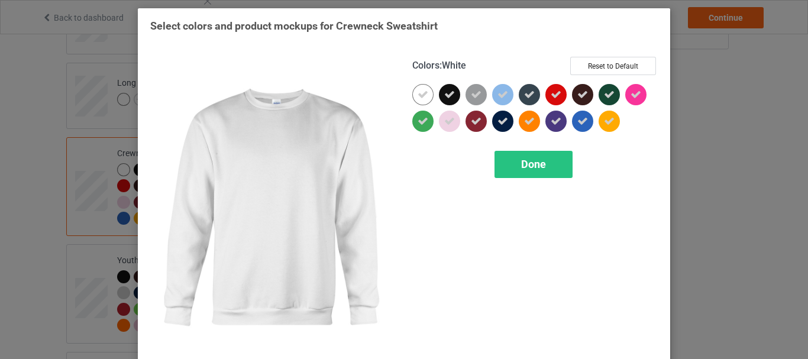
click at [420, 94] on icon at bounding box center [422, 94] width 11 height 11
click at [420, 94] on div at bounding box center [422, 94] width 21 height 21
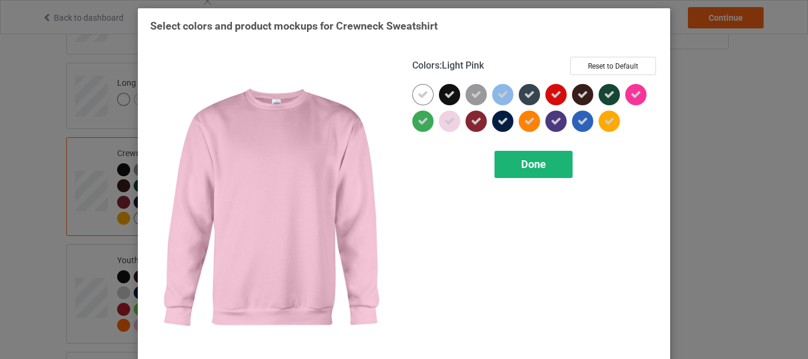
click at [511, 160] on div "Done" at bounding box center [533, 164] width 78 height 27
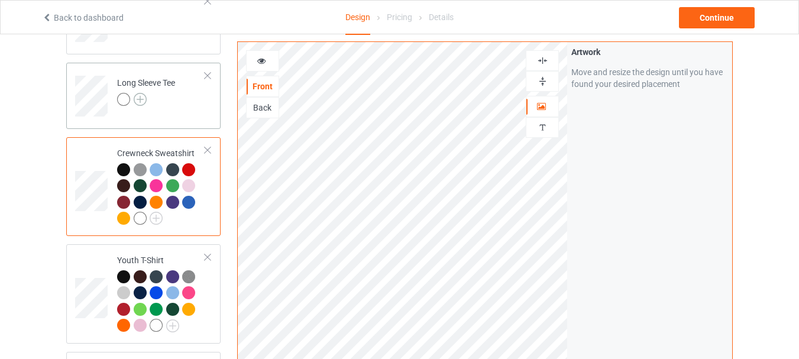
click at [144, 96] on img at bounding box center [140, 99] width 13 height 13
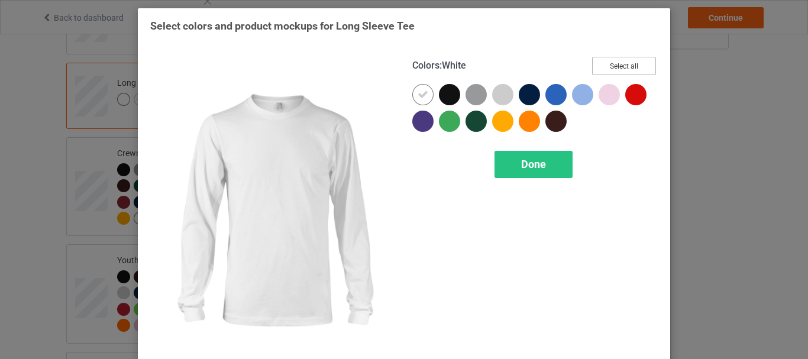
click at [629, 66] on button "Select all" at bounding box center [624, 66] width 64 height 18
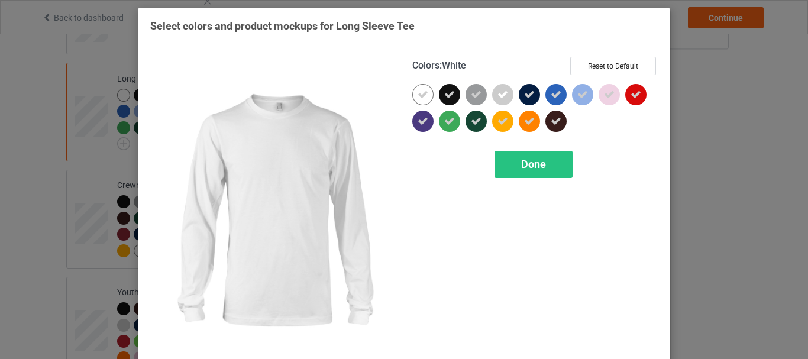
click at [417, 91] on icon at bounding box center [422, 94] width 11 height 11
click at [417, 91] on div at bounding box center [422, 94] width 21 height 21
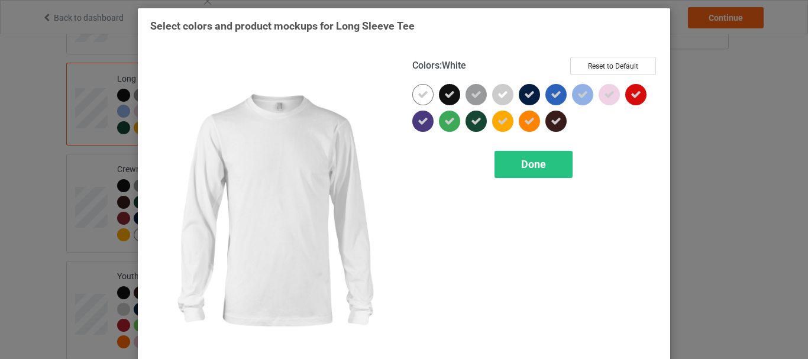
click at [537, 158] on span "Done" at bounding box center [533, 164] width 25 height 12
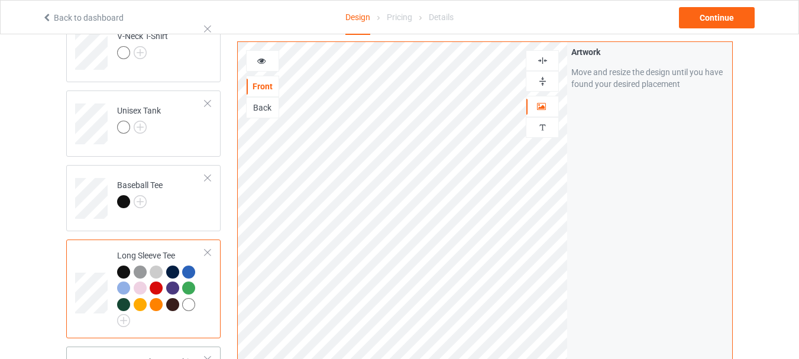
scroll to position [409, 0]
click at [140, 200] on img at bounding box center [140, 202] width 13 height 13
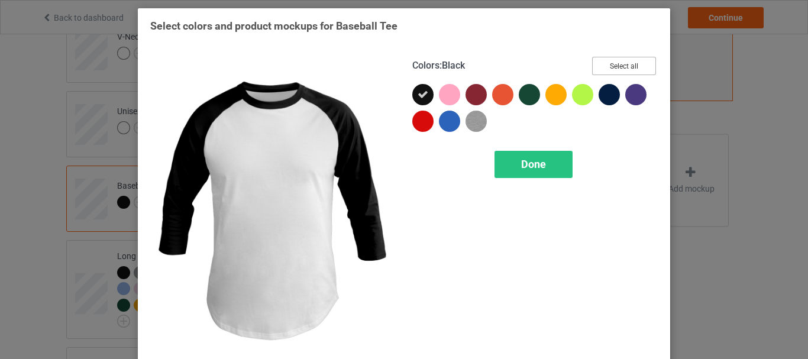
click at [615, 67] on button "Select all" at bounding box center [624, 66] width 64 height 18
click at [536, 157] on div "Done" at bounding box center [533, 164] width 78 height 27
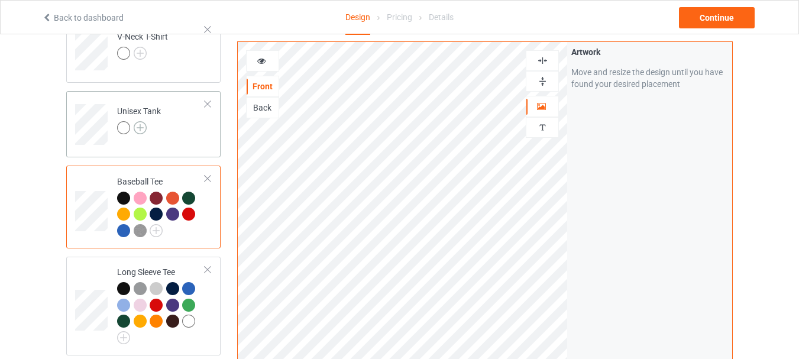
click at [138, 127] on img at bounding box center [140, 127] width 13 height 13
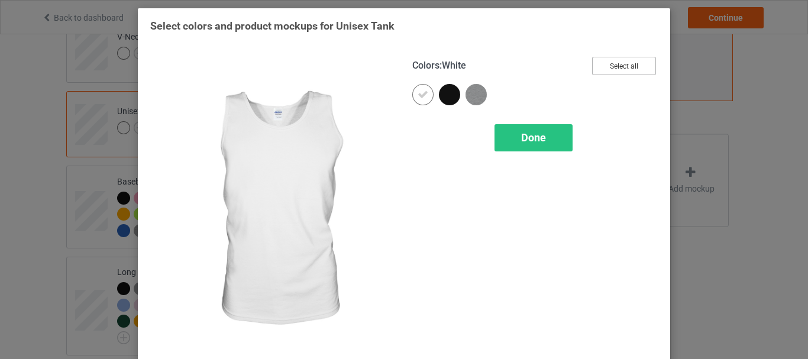
click at [609, 66] on button "Select all" at bounding box center [624, 66] width 64 height 18
click at [422, 95] on icon at bounding box center [422, 94] width 11 height 11
click at [422, 95] on div at bounding box center [422, 94] width 21 height 21
click at [542, 135] on span "Done" at bounding box center [533, 137] width 25 height 12
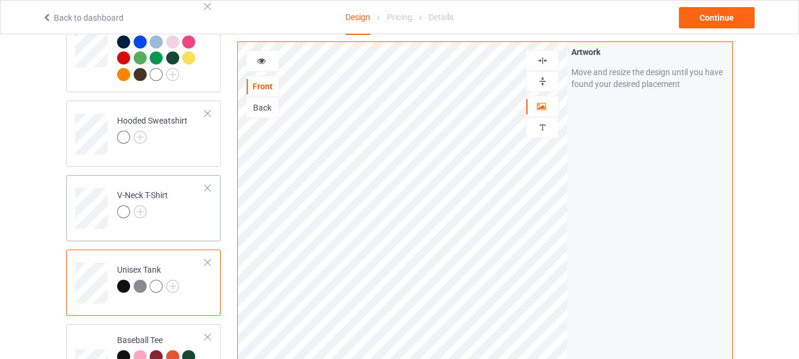
scroll to position [231, 0]
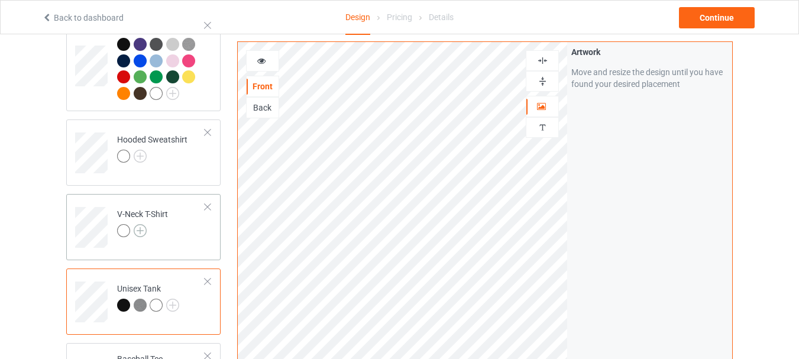
click at [137, 234] on img at bounding box center [140, 230] width 13 height 13
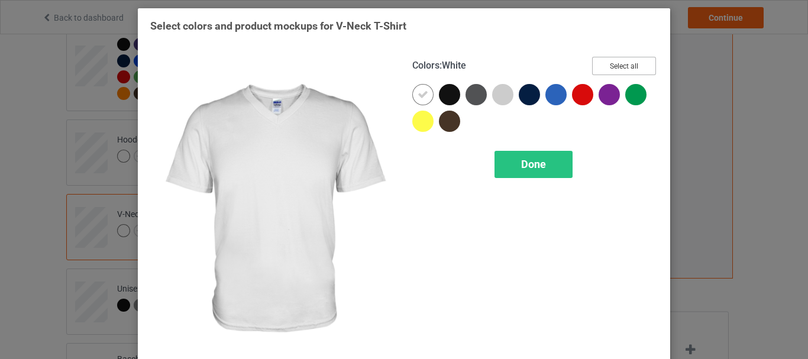
click at [603, 70] on button "Select all" at bounding box center [624, 66] width 64 height 18
click at [413, 93] on div at bounding box center [422, 94] width 21 height 21
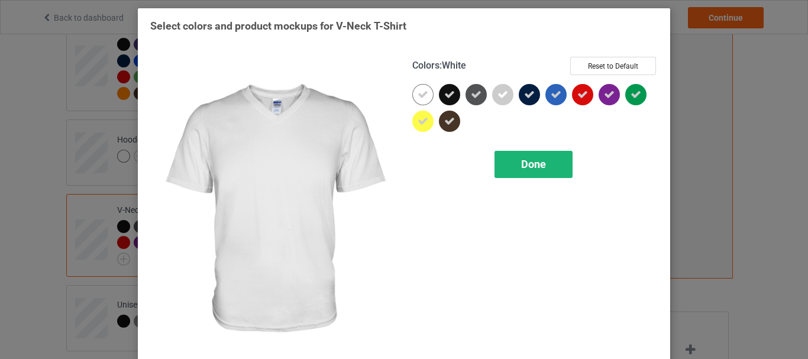
click at [507, 157] on div "Done" at bounding box center [533, 164] width 78 height 27
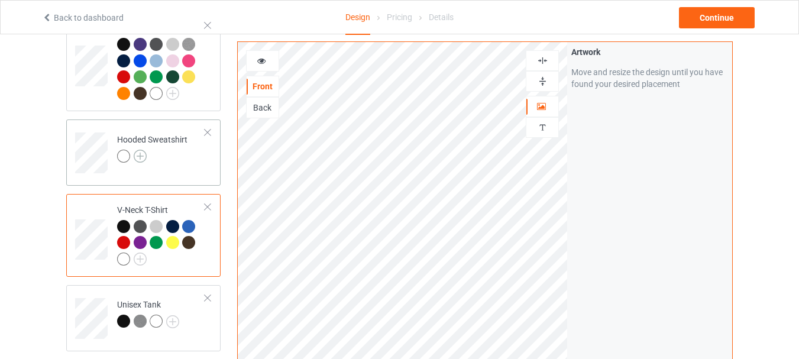
click at [139, 151] on img at bounding box center [140, 156] width 13 height 13
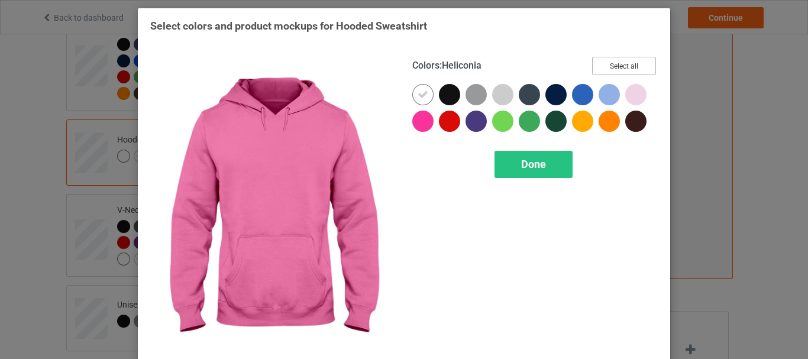
click at [635, 61] on button "Select all" at bounding box center [624, 66] width 64 height 18
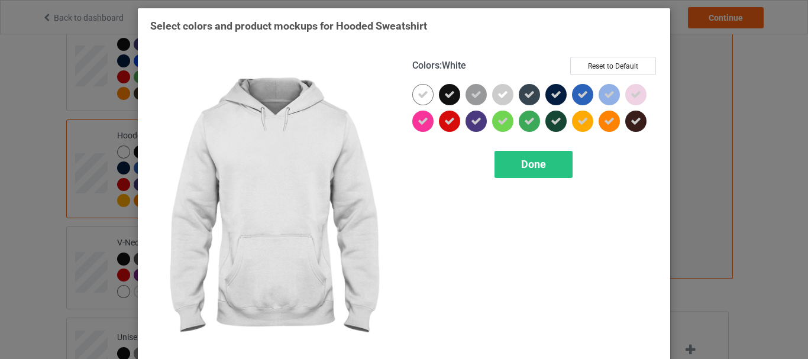
click at [417, 92] on icon at bounding box center [422, 94] width 11 height 11
click at [417, 92] on div at bounding box center [422, 94] width 21 height 21
drag, startPoint x: 537, startPoint y: 163, endPoint x: 194, endPoint y: 153, distance: 343.1
click at [537, 163] on span "Done" at bounding box center [533, 164] width 25 height 12
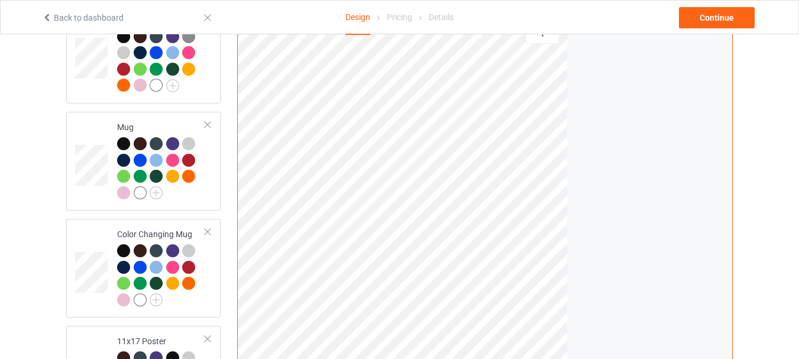
scroll to position [941, 0]
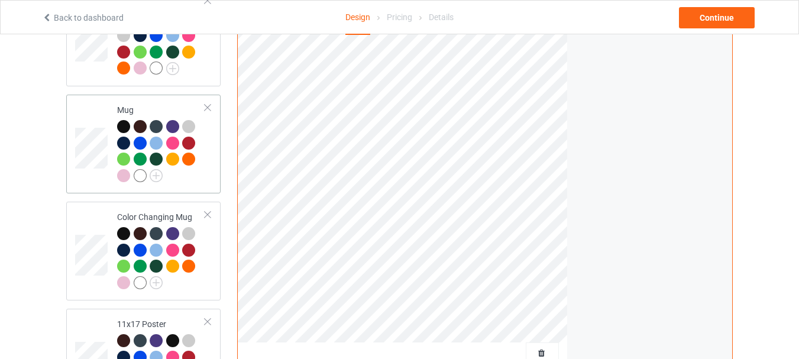
click at [175, 100] on div "Mug" at bounding box center [143, 144] width 154 height 99
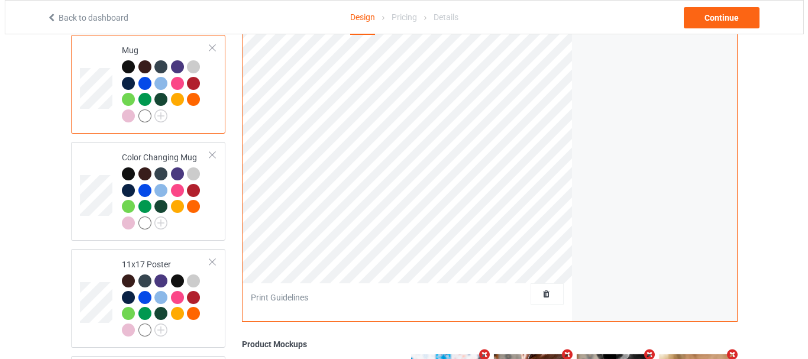
scroll to position [1177, 0]
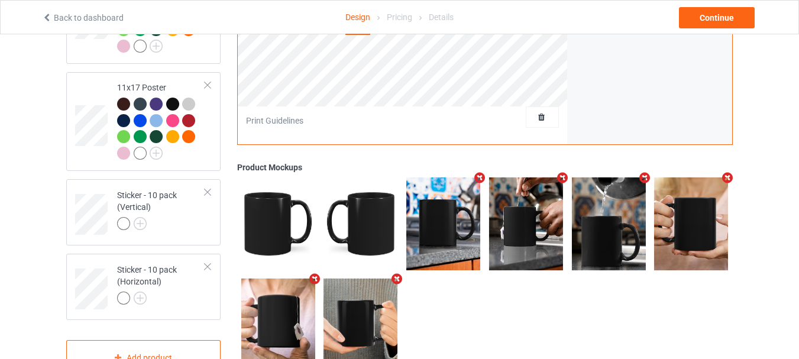
click at [480, 184] on icon "Remove mockup" at bounding box center [479, 178] width 15 height 12
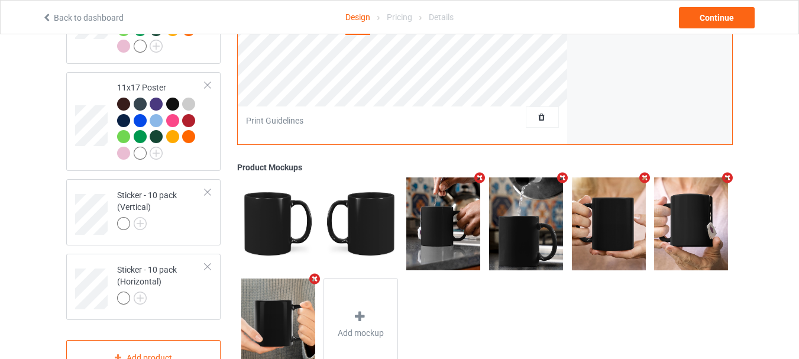
click at [478, 184] on icon "Remove mockup" at bounding box center [479, 177] width 15 height 12
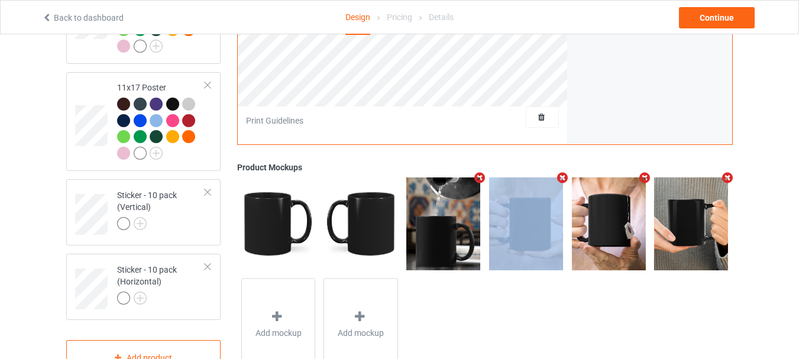
click at [478, 184] on icon "Remove mockup" at bounding box center [479, 177] width 15 height 12
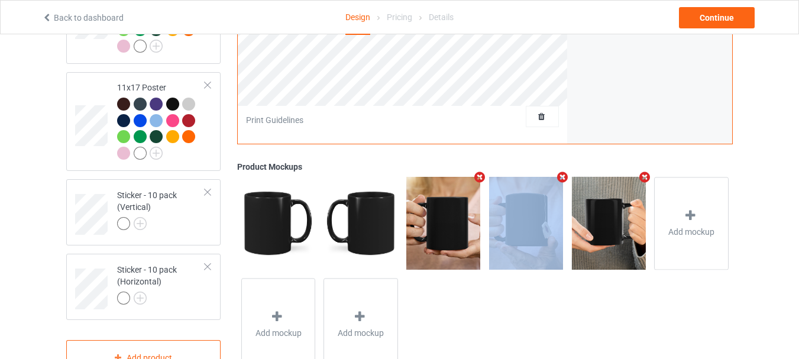
click at [478, 183] on icon "Remove mockup" at bounding box center [479, 177] width 15 height 12
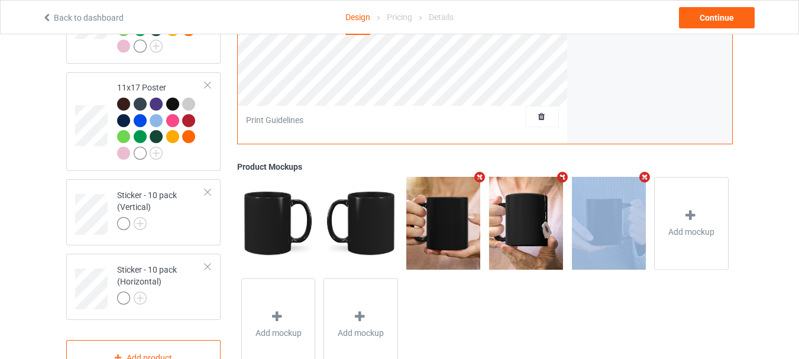
click at [555, 183] on icon "Remove mockup" at bounding box center [562, 177] width 15 height 12
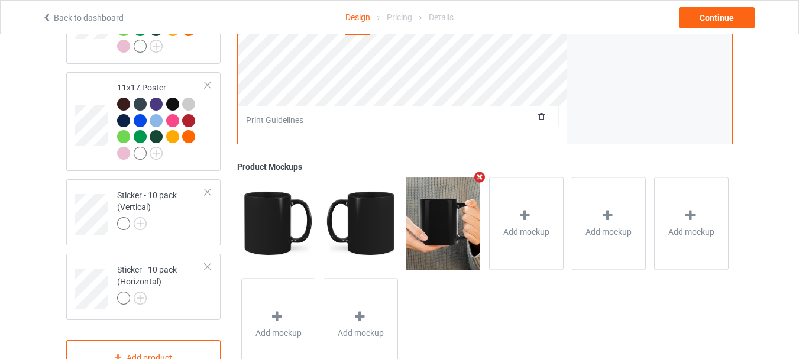
click at [478, 183] on icon "Remove mockup" at bounding box center [479, 177] width 15 height 12
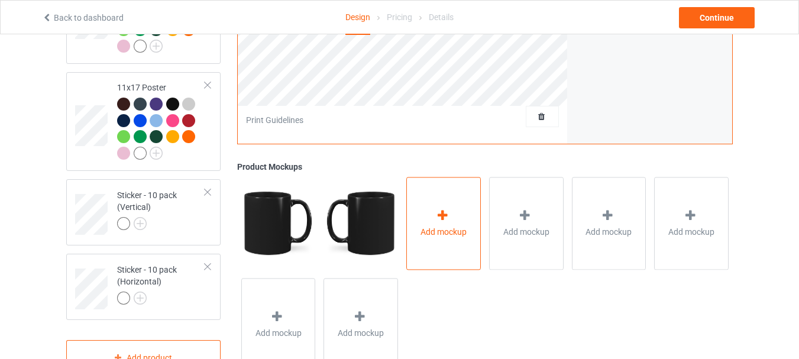
click at [451, 203] on div "Add mockup" at bounding box center [443, 223] width 75 height 93
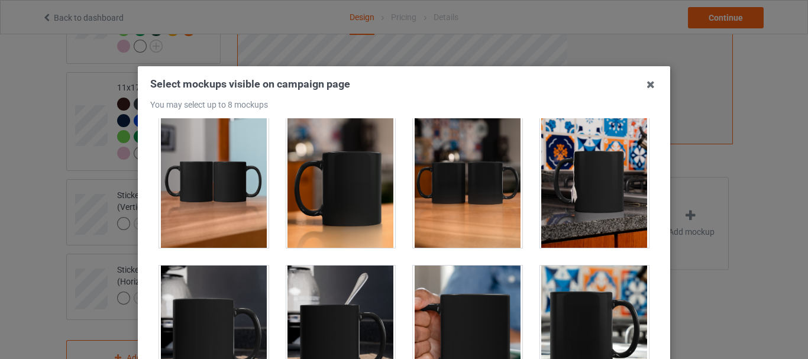
scroll to position [1951, 0]
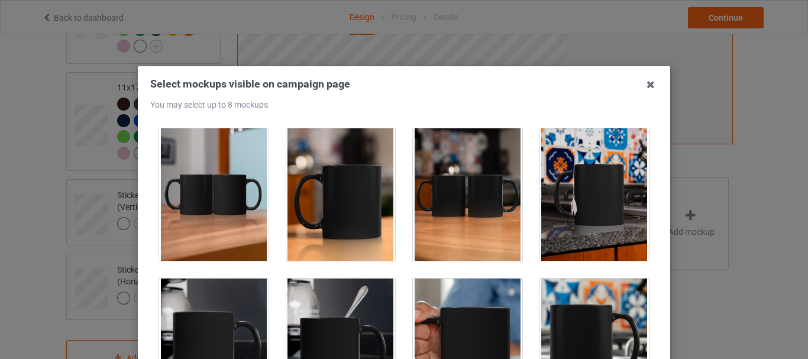
click at [343, 192] on div at bounding box center [340, 194] width 109 height 132
click at [431, 202] on div at bounding box center [467, 194] width 109 height 132
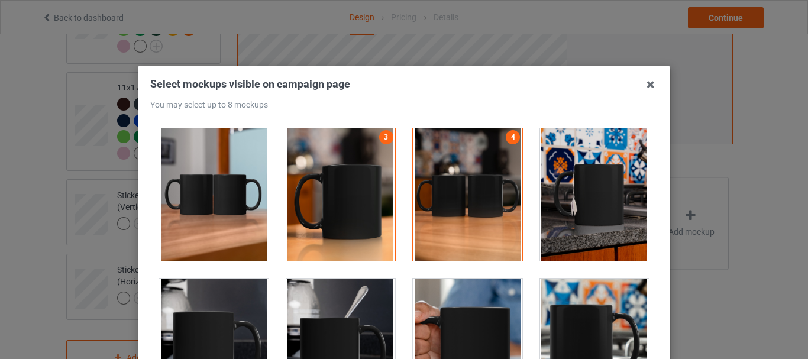
click at [544, 187] on div at bounding box center [594, 194] width 109 height 132
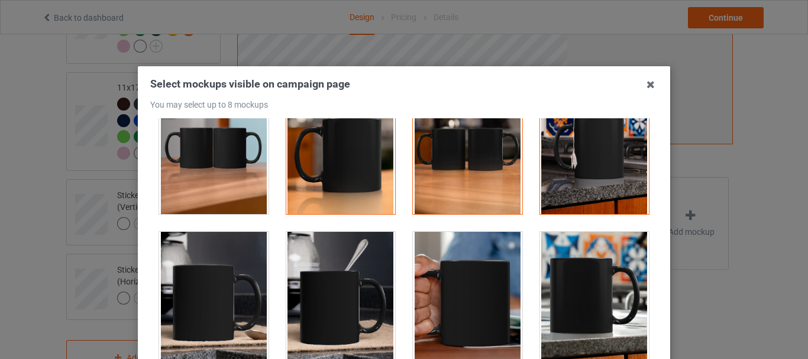
scroll to position [2069, 0]
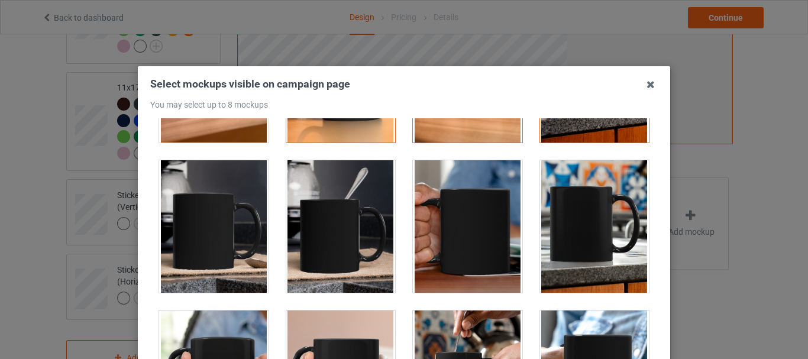
click at [367, 243] on div at bounding box center [340, 226] width 109 height 132
drag, startPoint x: 591, startPoint y: 250, endPoint x: 388, endPoint y: 287, distance: 205.7
click at [590, 250] on div at bounding box center [594, 226] width 109 height 132
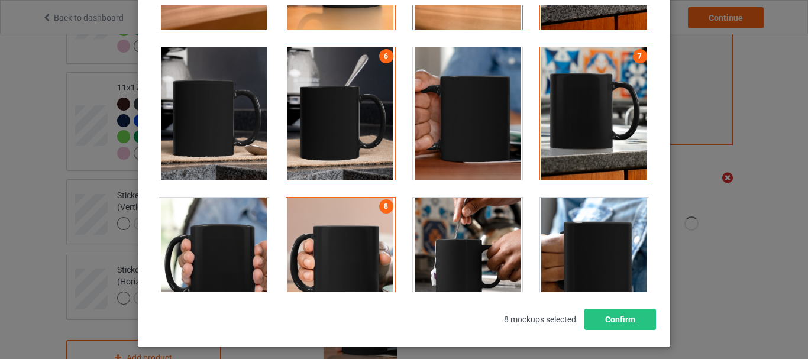
scroll to position [118, 0]
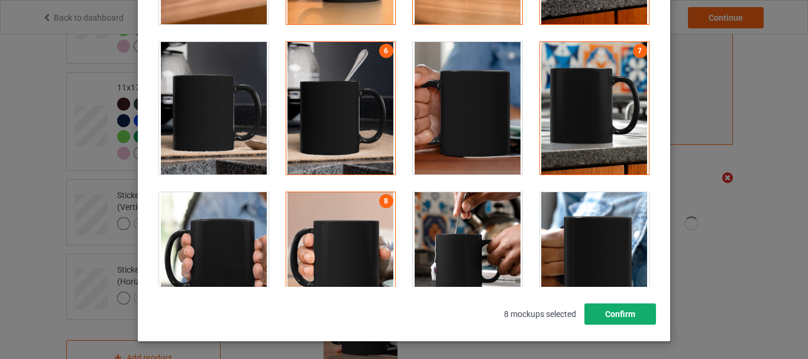
click at [624, 315] on button "Confirm" at bounding box center [620, 313] width 72 height 21
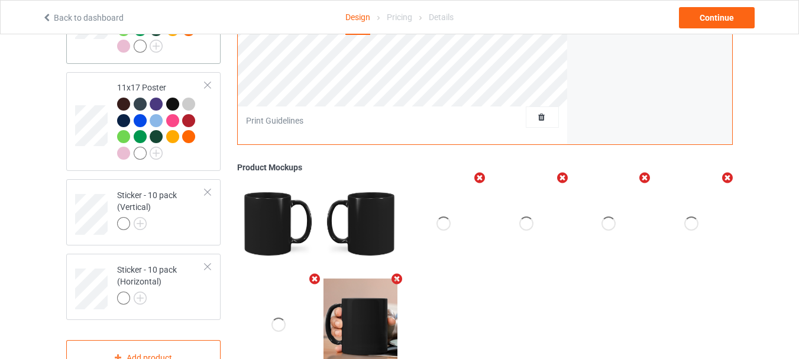
click at [179, 54] on div at bounding box center [161, 23] width 88 height 65
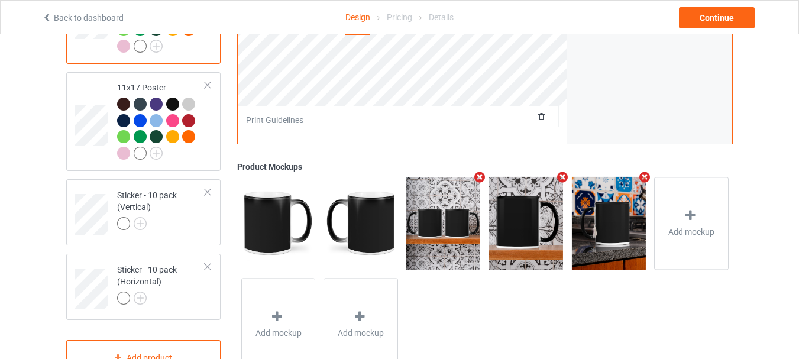
click at [481, 183] on icon "Remove mockup" at bounding box center [479, 177] width 15 height 12
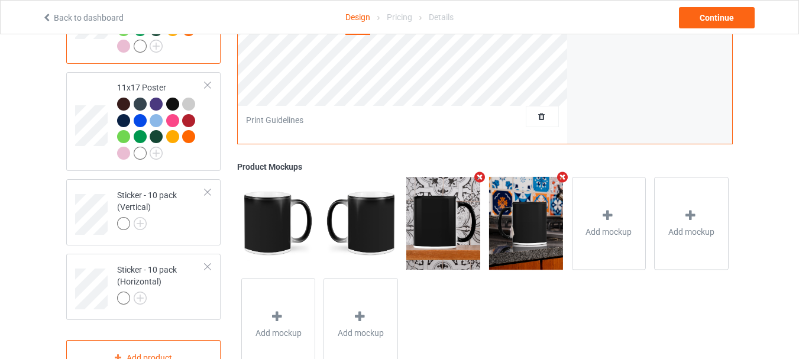
click at [481, 183] on icon "Remove mockup" at bounding box center [479, 177] width 15 height 12
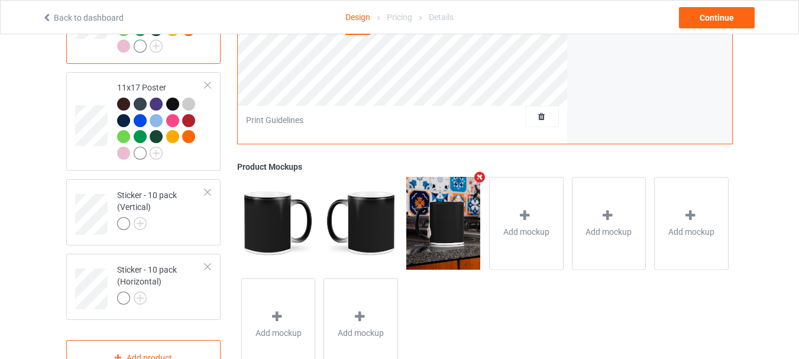
click at [481, 183] on icon "Remove mockup" at bounding box center [479, 177] width 15 height 12
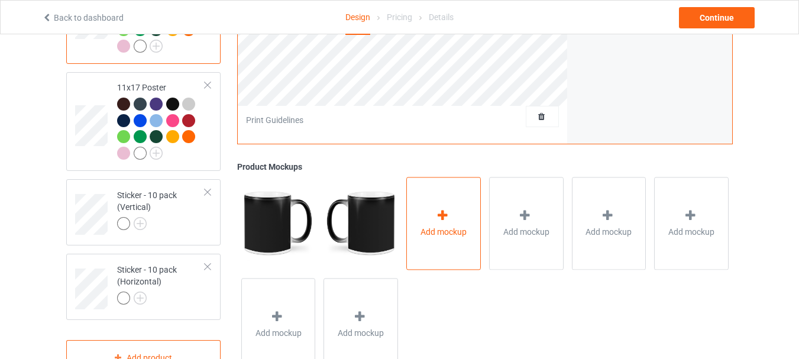
click at [462, 212] on div "Add mockup" at bounding box center [443, 223] width 75 height 93
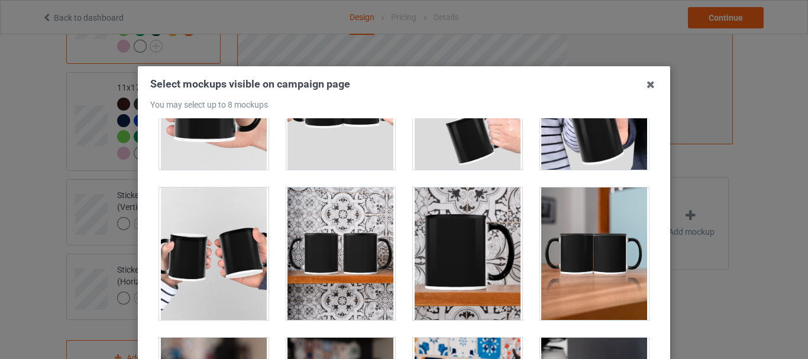
scroll to position [2129, 0]
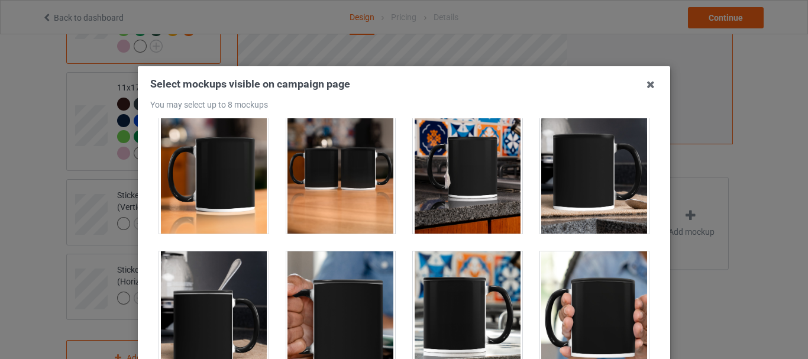
click at [218, 161] on div at bounding box center [213, 167] width 109 height 132
drag, startPoint x: 320, startPoint y: 174, endPoint x: 419, endPoint y: 179, distance: 98.9
click at [321, 174] on div at bounding box center [340, 167] width 109 height 132
click at [432, 179] on div at bounding box center [467, 167] width 109 height 132
click at [568, 181] on div at bounding box center [594, 167] width 109 height 132
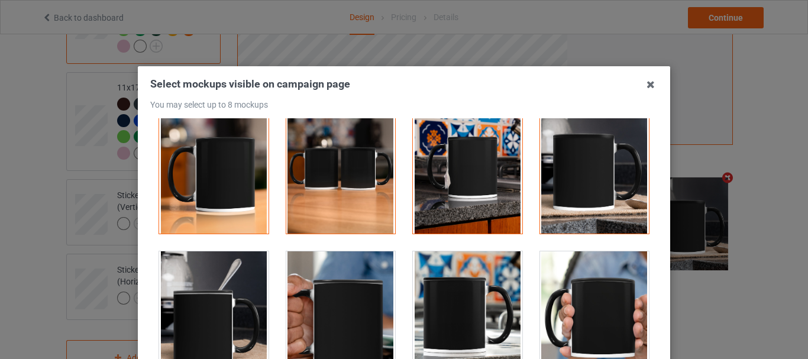
scroll to position [2188, 0]
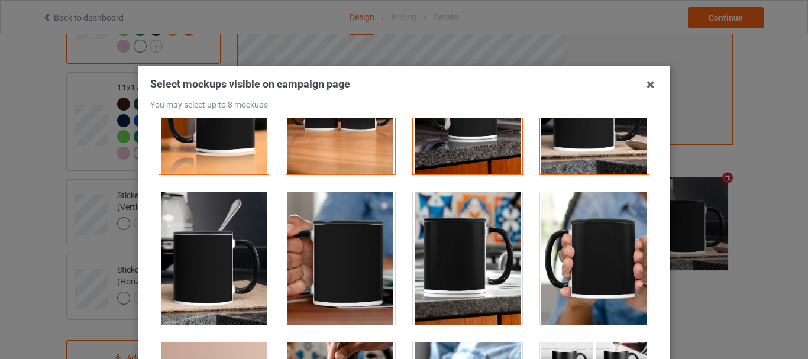
click at [329, 260] on div at bounding box center [340, 258] width 109 height 132
click at [361, 248] on div at bounding box center [340, 258] width 109 height 132
click at [212, 238] on div at bounding box center [213, 258] width 109 height 132
click at [572, 254] on div at bounding box center [594, 258] width 109 height 132
click at [223, 243] on div at bounding box center [213, 258] width 109 height 132
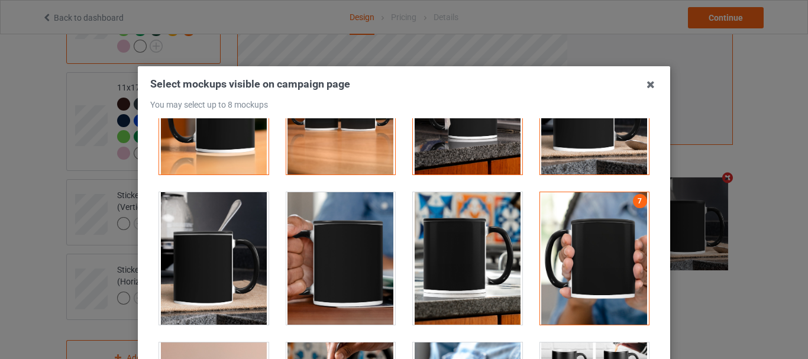
click at [342, 250] on div at bounding box center [340, 258] width 109 height 132
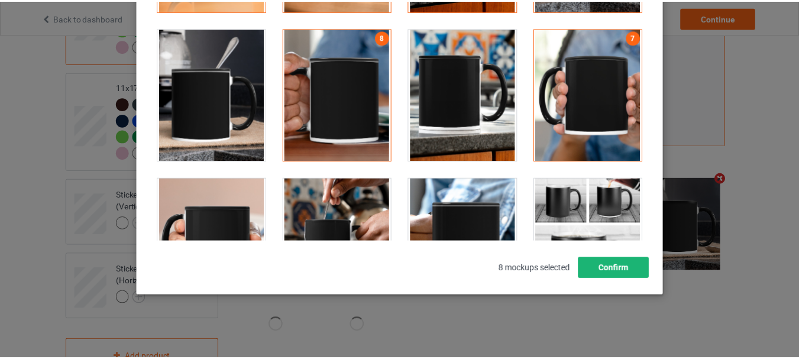
scroll to position [167, 0]
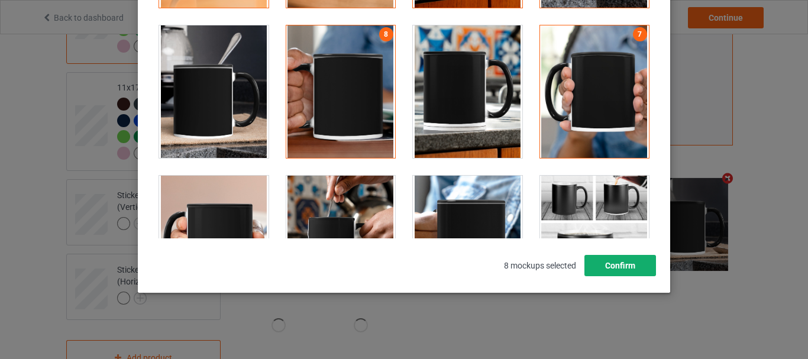
click at [618, 268] on button "Confirm" at bounding box center [620, 265] width 72 height 21
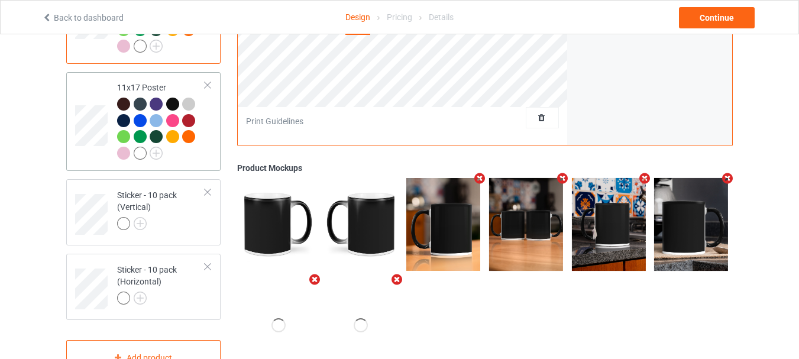
click at [199, 161] on div at bounding box center [161, 130] width 88 height 65
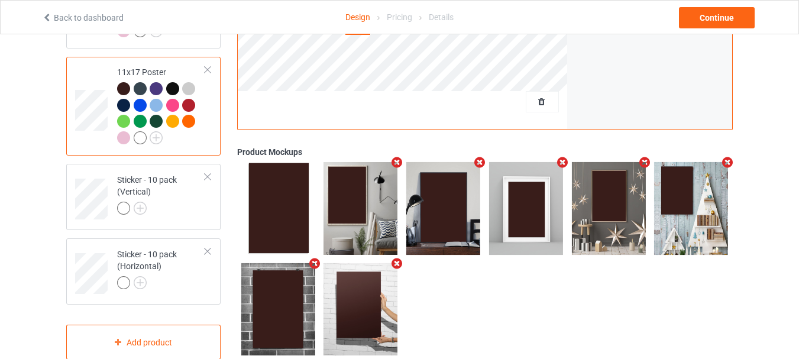
scroll to position [1166, 0]
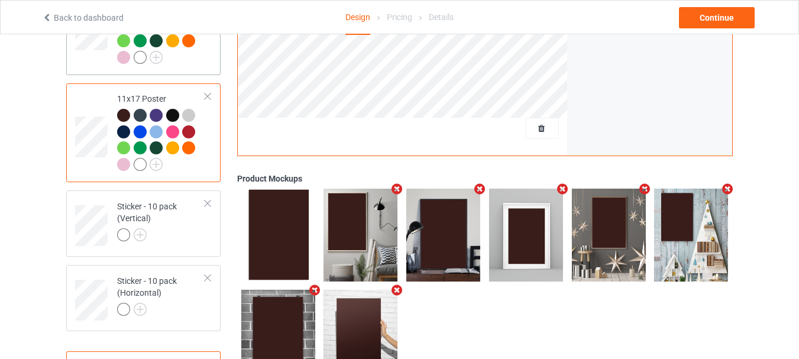
click at [171, 67] on div at bounding box center [161, 34] width 88 height 65
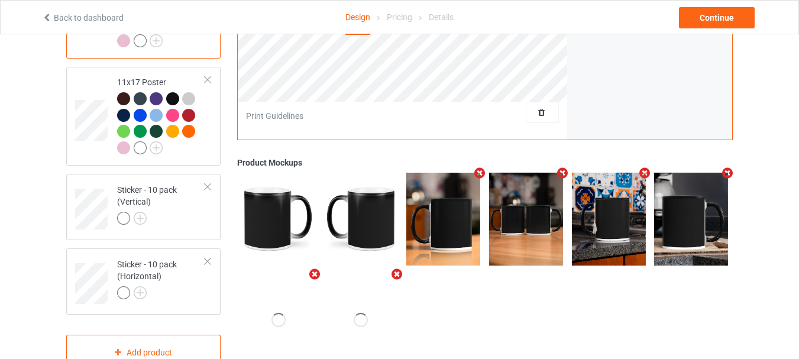
scroll to position [1225, 0]
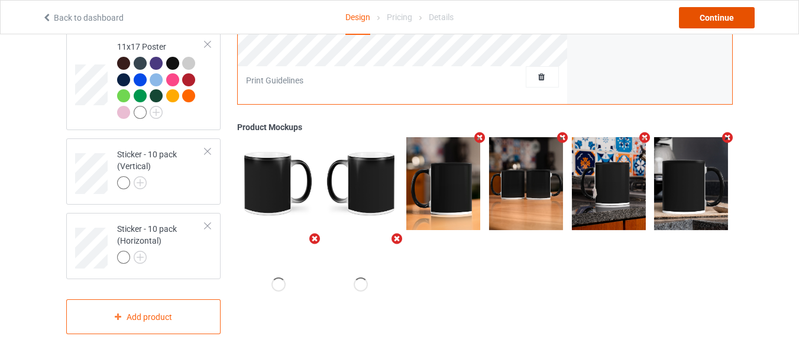
click at [715, 19] on div "Continue" at bounding box center [717, 17] width 76 height 21
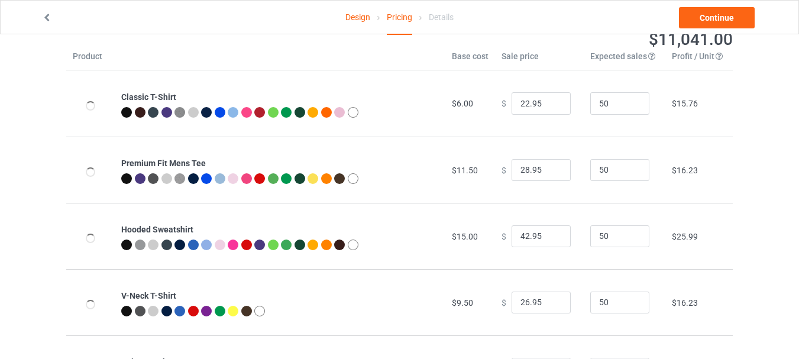
scroll to position [59, 0]
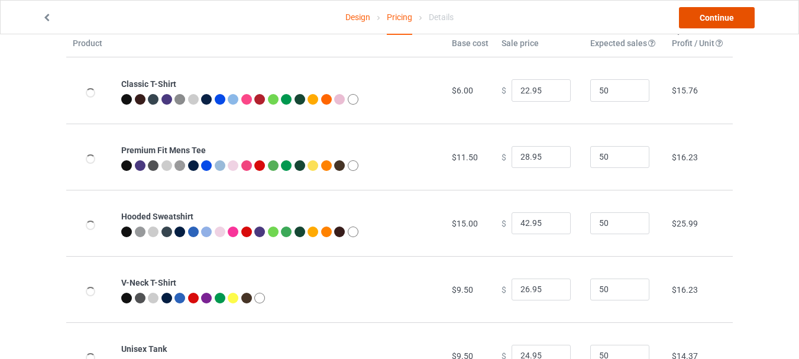
click at [710, 17] on link "Continue" at bounding box center [717, 17] width 76 height 21
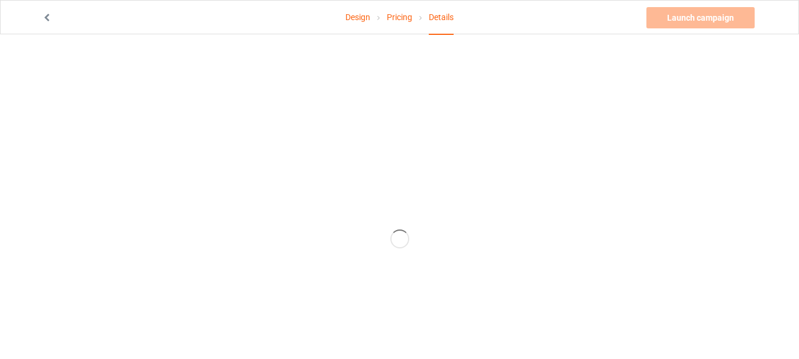
click at [251, 111] on div at bounding box center [399, 238] width 666 height 359
click at [400, 19] on link "Pricing" at bounding box center [399, 17] width 25 height 33
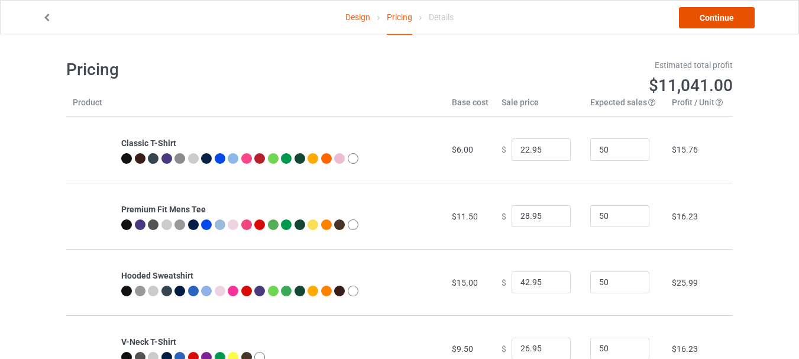
click at [705, 21] on link "Continue" at bounding box center [717, 17] width 76 height 21
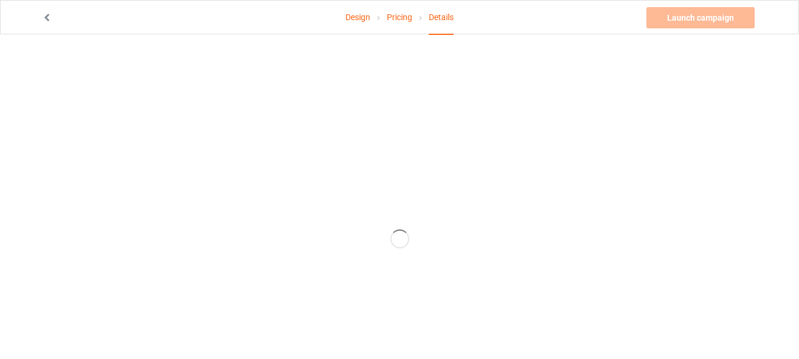
click at [431, 93] on div at bounding box center [399, 238] width 666 height 359
